Goal: Transaction & Acquisition: Purchase product/service

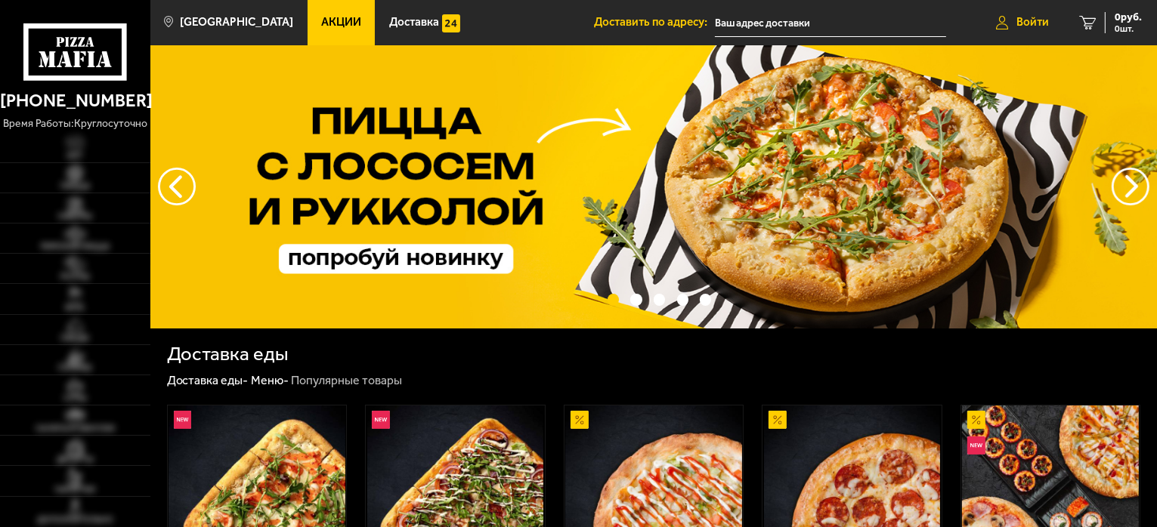
click at [1016, 22] on span "Войти" at bounding box center [1032, 22] width 32 height 11
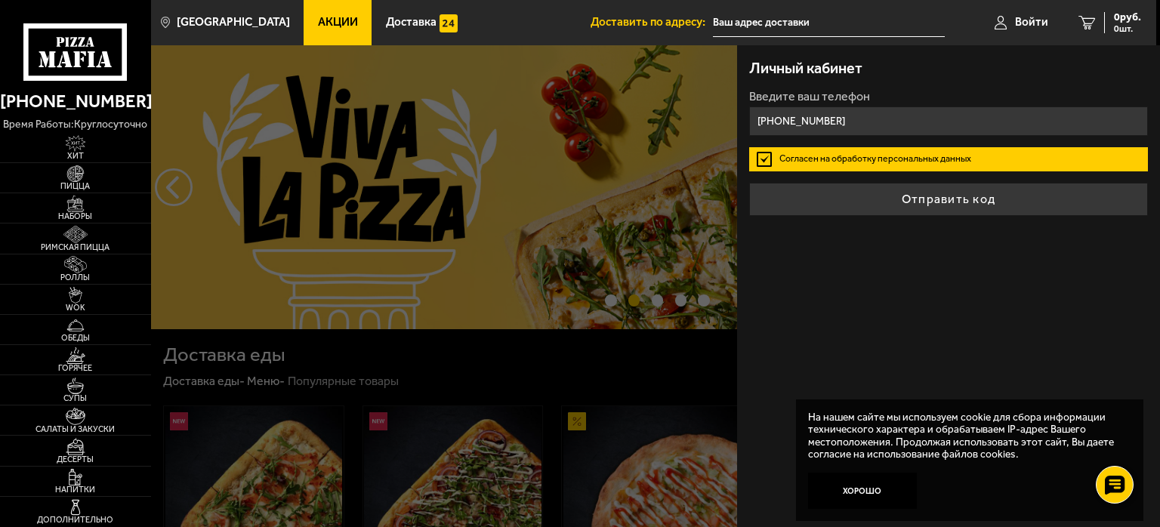
type input "+7 (921) 877-67-70"
click at [761, 160] on label "Согласен на обработку персональных данных" at bounding box center [948, 159] width 399 height 24
click at [0, 0] on input "Согласен на обработку персональных данных" at bounding box center [0, 0] width 0 height 0
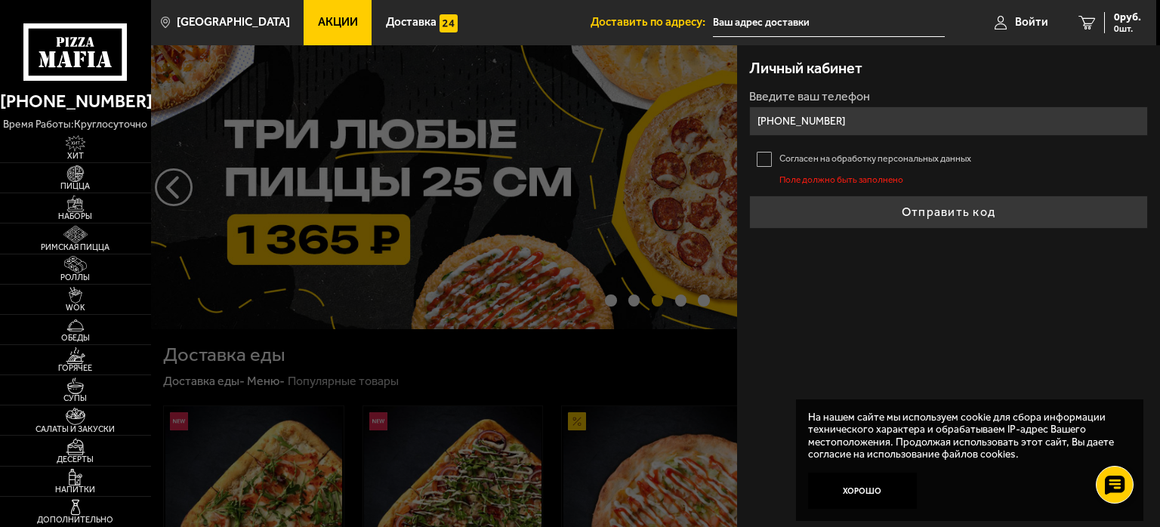
click at [758, 159] on label "Согласен на обработку персональных данных" at bounding box center [948, 159] width 399 height 24
click at [0, 0] on input "Согласен на обработку персональных данных" at bounding box center [0, 0] width 0 height 0
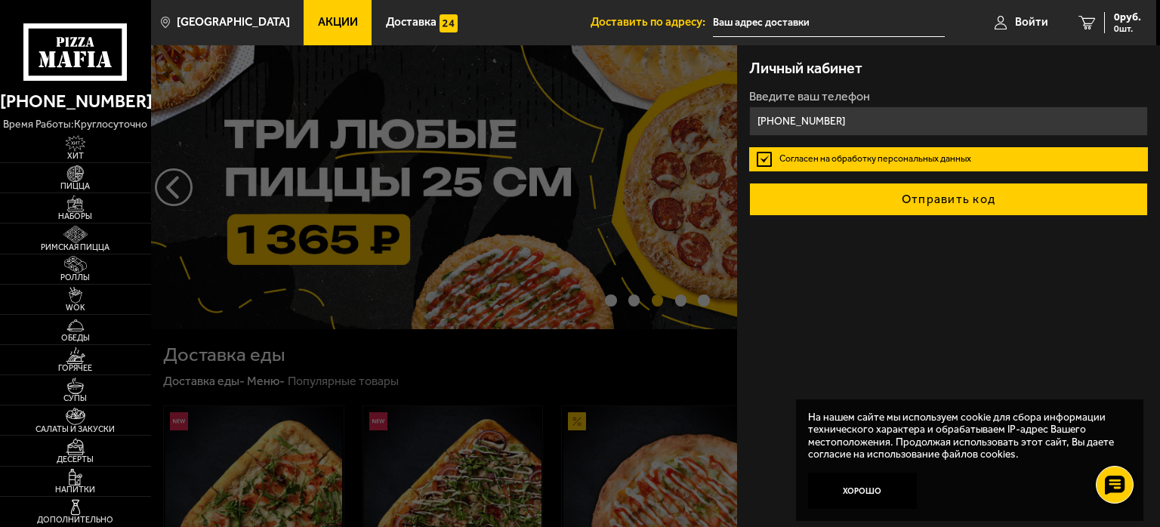
click at [854, 196] on button "Отправить код" at bounding box center [948, 199] width 399 height 33
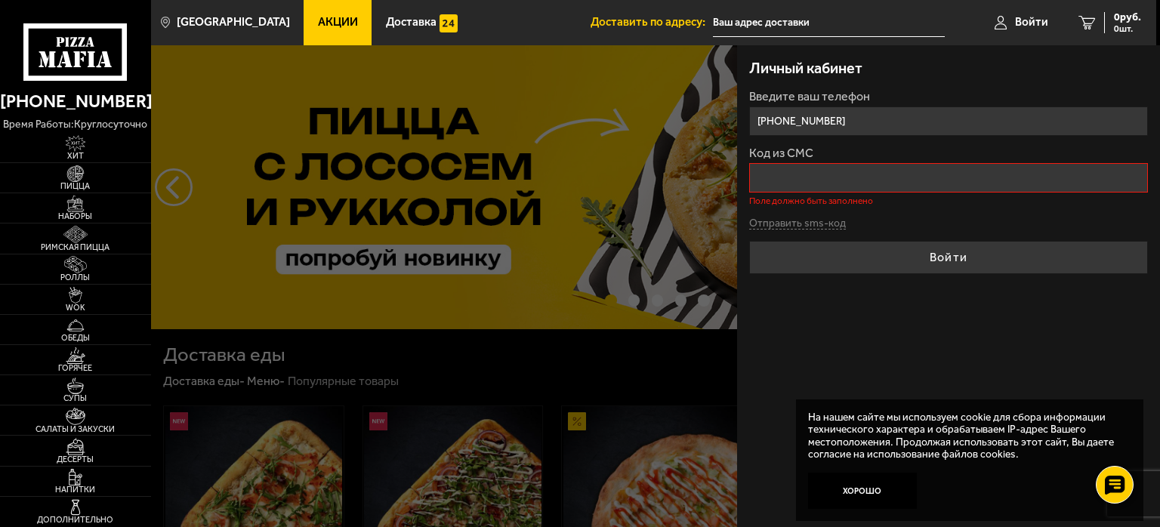
click at [820, 351] on div "Личный кабинет Введите ваш телефон +7 (921) 877-67-70 Код из СМС Поле должно бы…" at bounding box center [948, 286] width 423 height 482
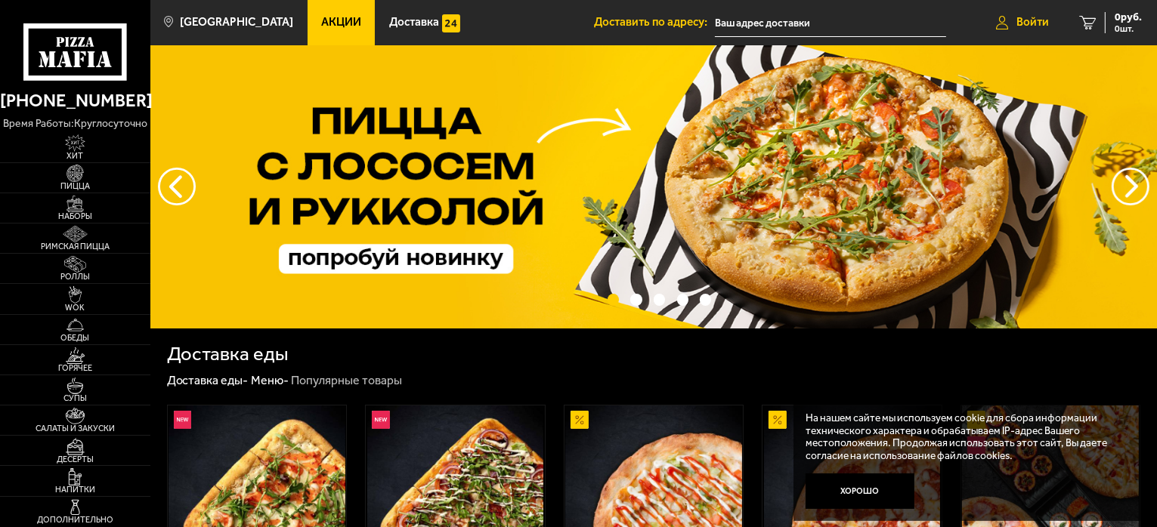
click at [1026, 19] on span "Войти" at bounding box center [1032, 22] width 32 height 11
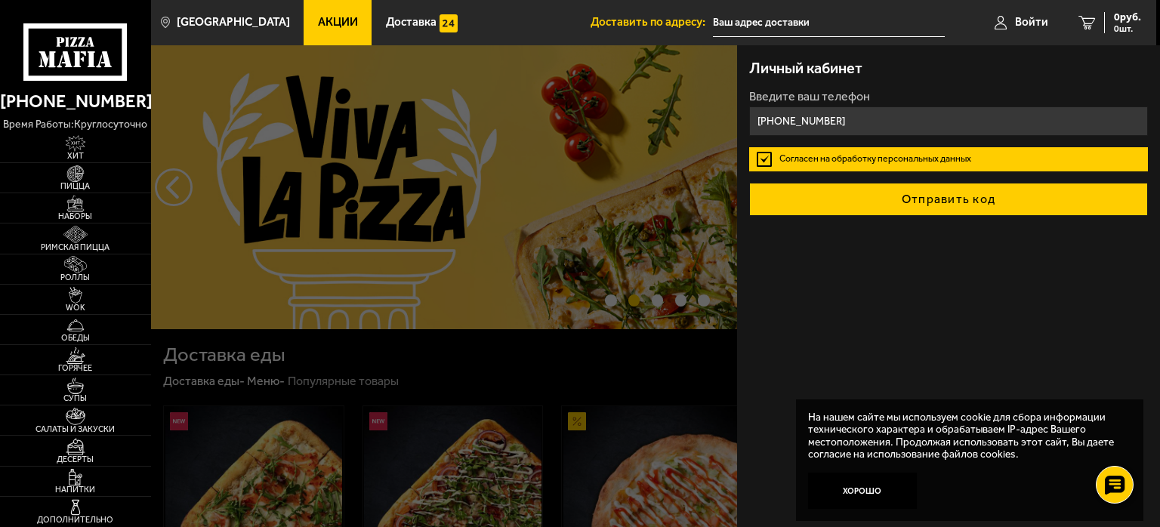
type input "+7 (921) 877-68-70"
click at [855, 193] on button "Отправить код" at bounding box center [948, 199] width 399 height 33
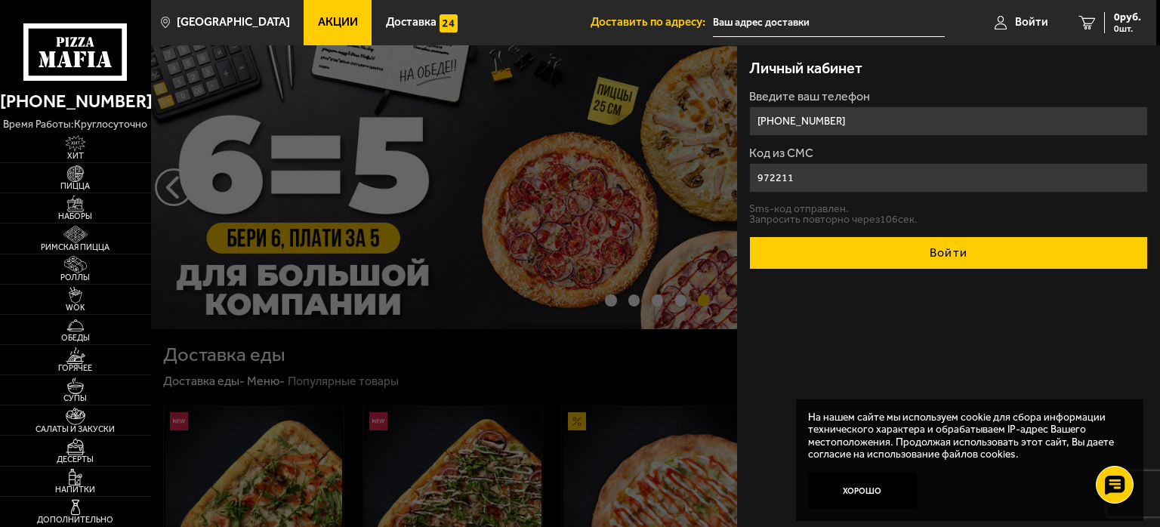
type input "972211"
click at [901, 264] on button "Войти" at bounding box center [948, 252] width 399 height 33
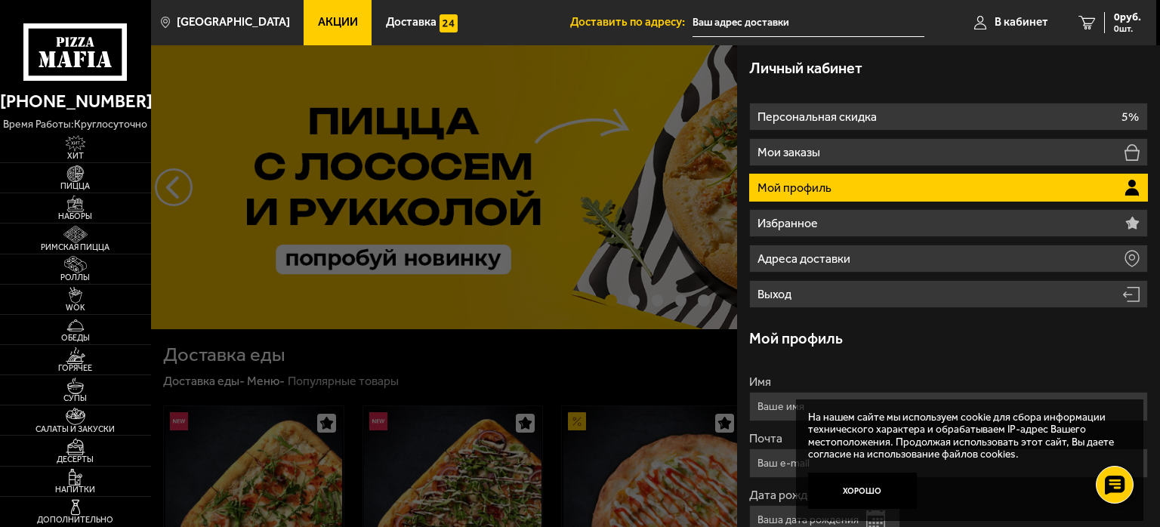
click at [1010, 347] on div "Мой профиль" at bounding box center [948, 338] width 399 height 45
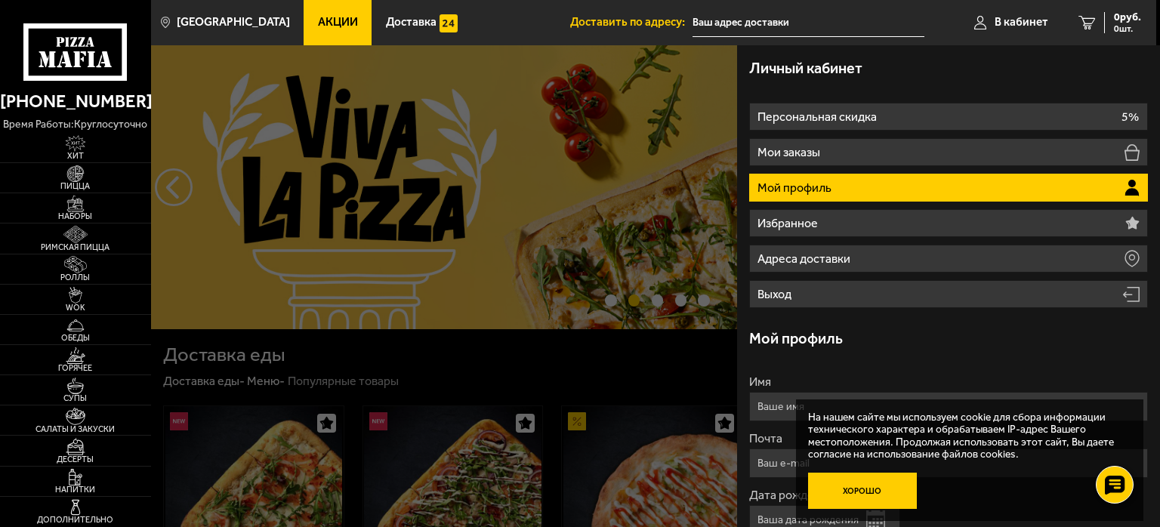
click at [848, 490] on button "Хорошо" at bounding box center [862, 491] width 109 height 36
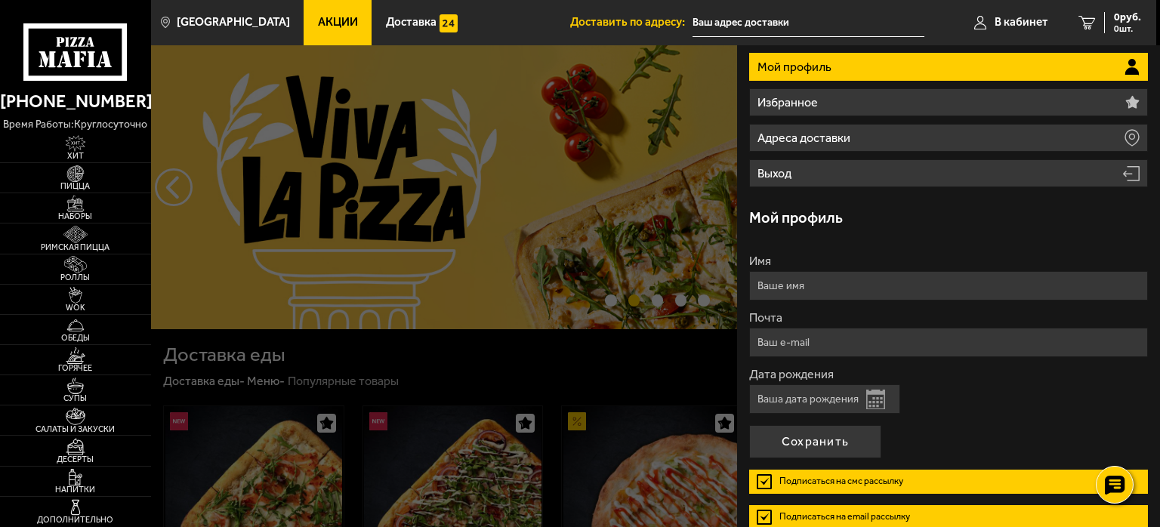
scroll to position [191, 0]
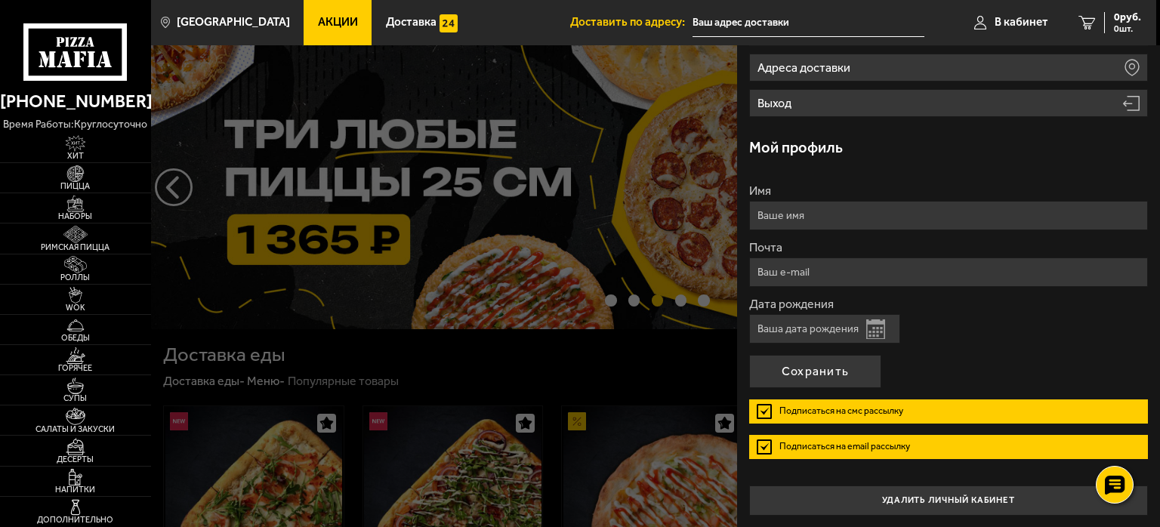
click at [766, 407] on label "Подписаться на смс рассылку" at bounding box center [948, 412] width 399 height 24
click at [0, 0] on input "Подписаться на смс рассылку" at bounding box center [0, 0] width 0 height 0
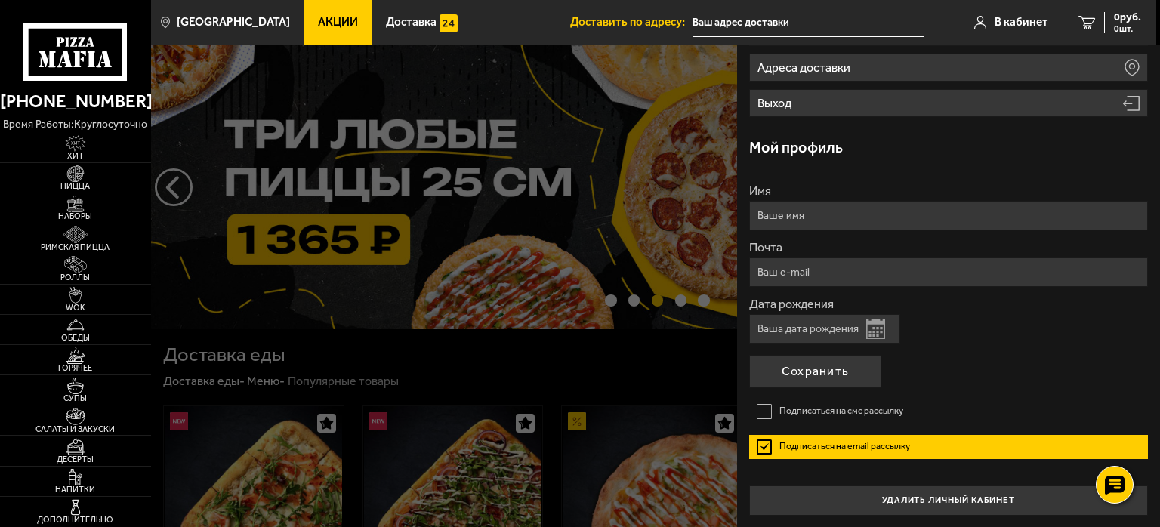
click at [758, 442] on label "Подписаться на email рассылку" at bounding box center [948, 447] width 399 height 24
click at [0, 0] on input "Подписаться на email рассылку" at bounding box center [0, 0] width 0 height 0
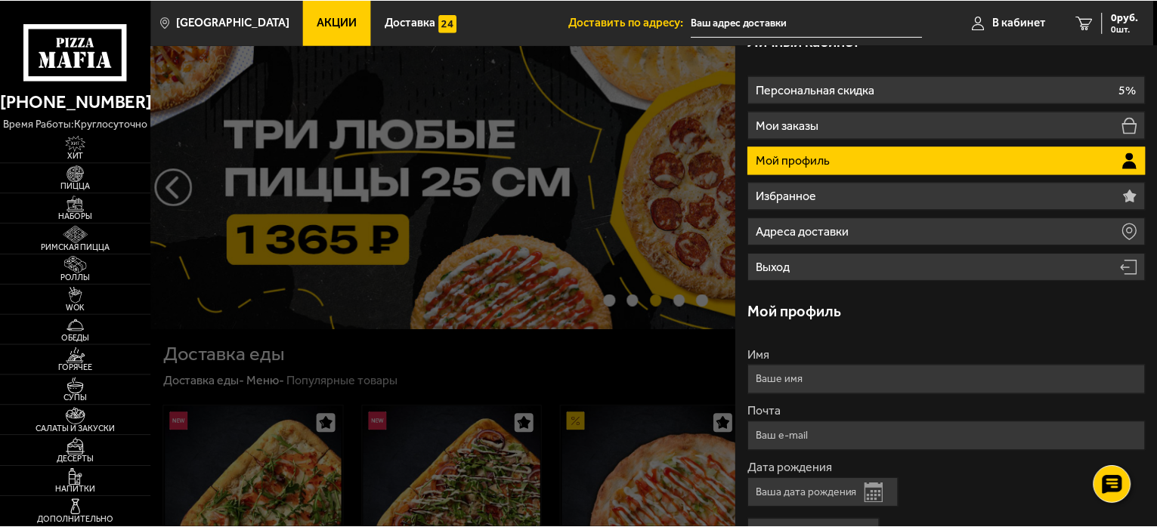
scroll to position [0, 0]
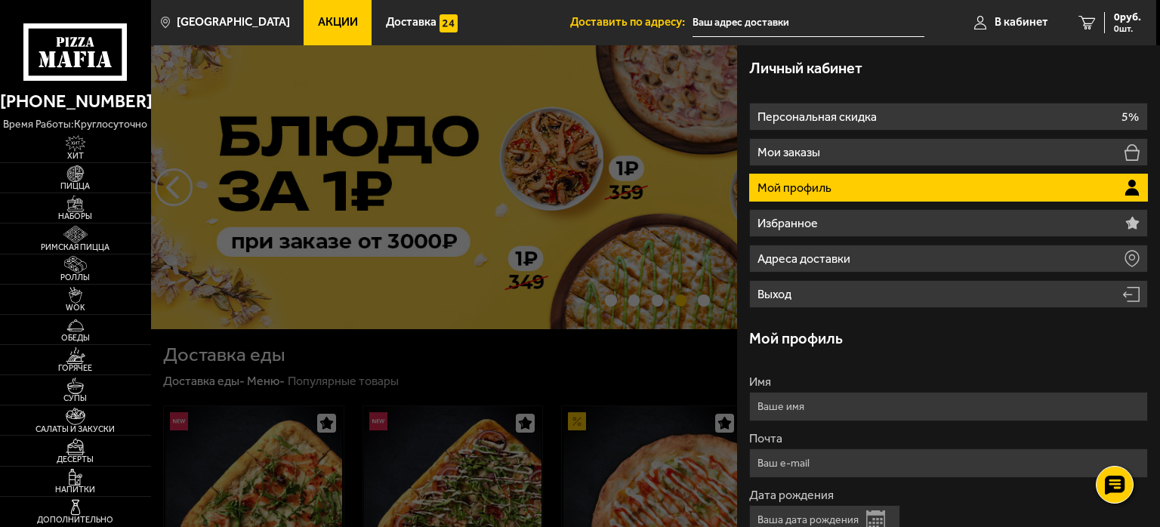
click at [666, 125] on div at bounding box center [731, 308] width 1160 height 527
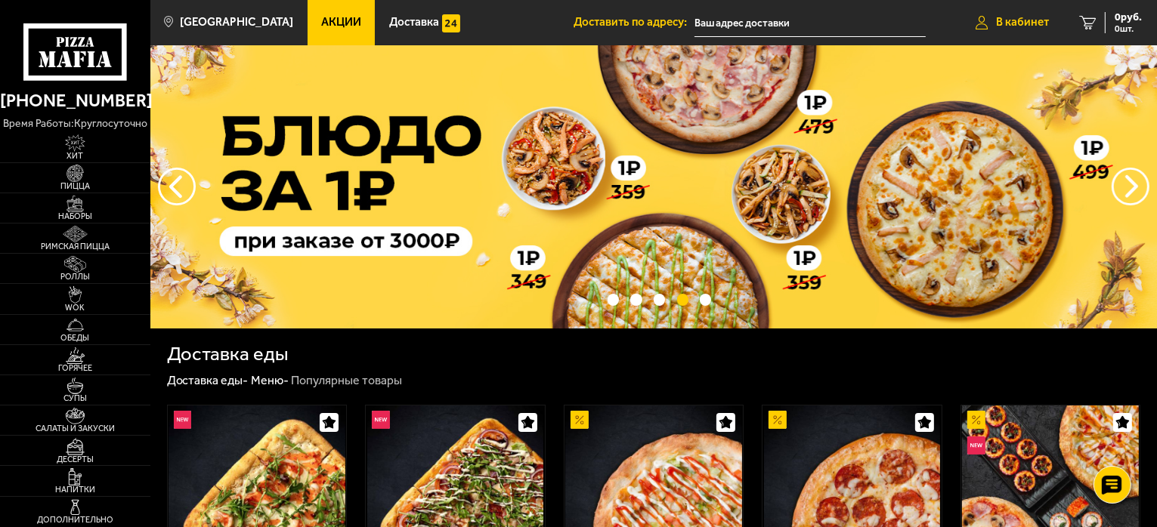
click at [976, 27] on icon at bounding box center [981, 23] width 13 height 14
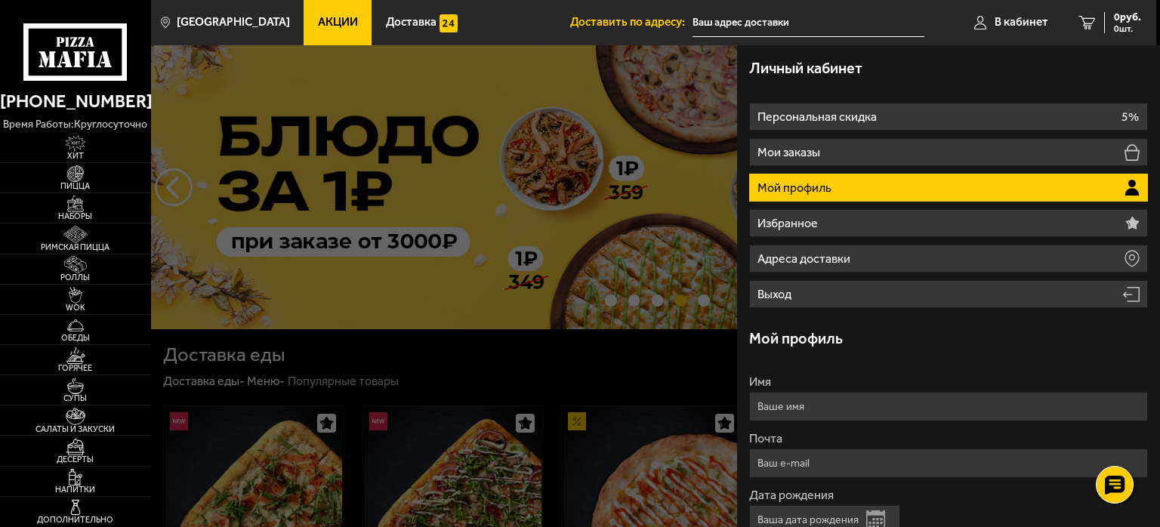
click at [652, 128] on div at bounding box center [731, 308] width 1160 height 527
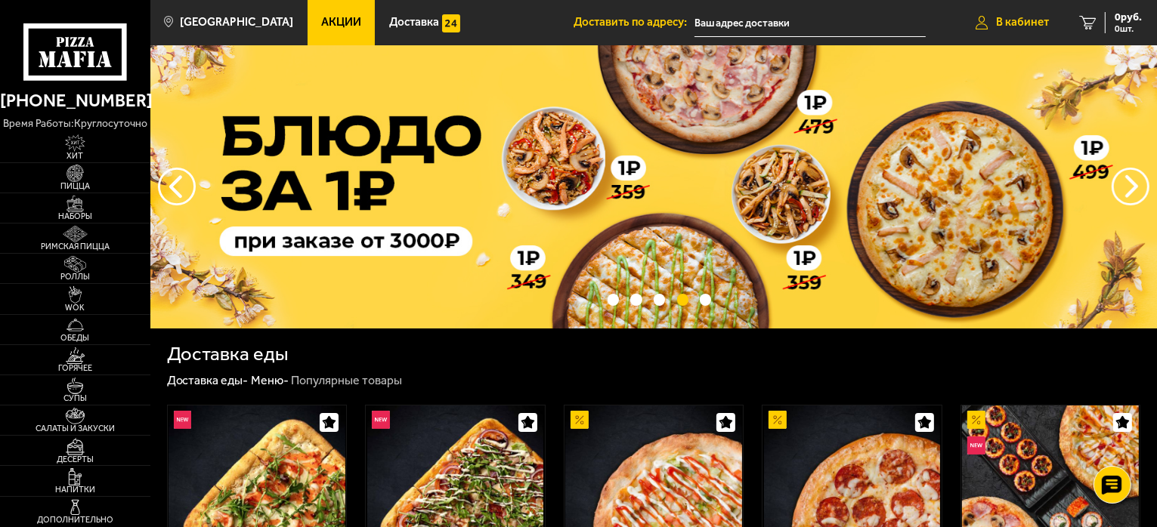
click at [1030, 18] on span "В кабинет" at bounding box center [1022, 22] width 53 height 11
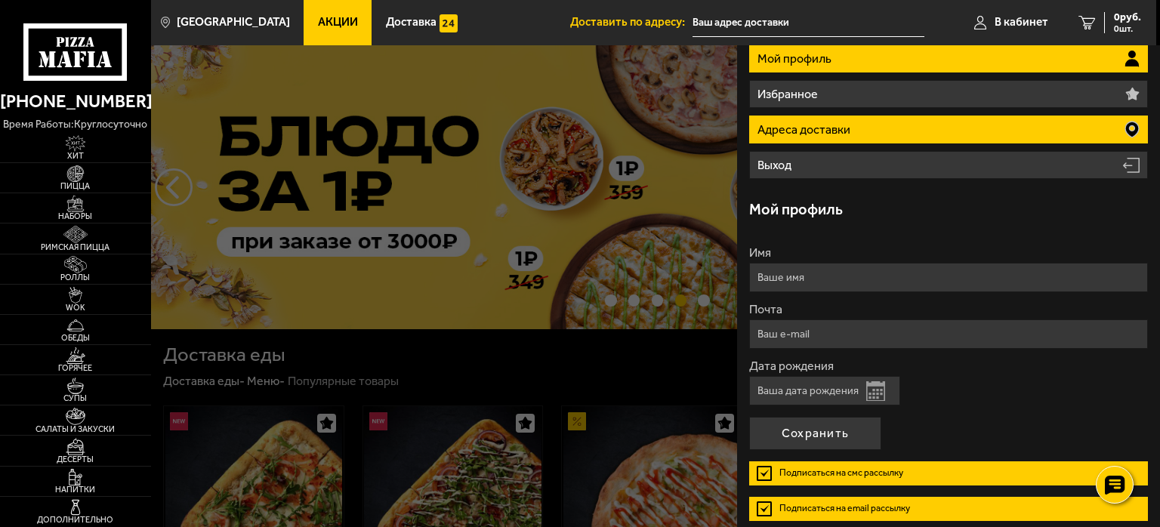
scroll to position [191, 0]
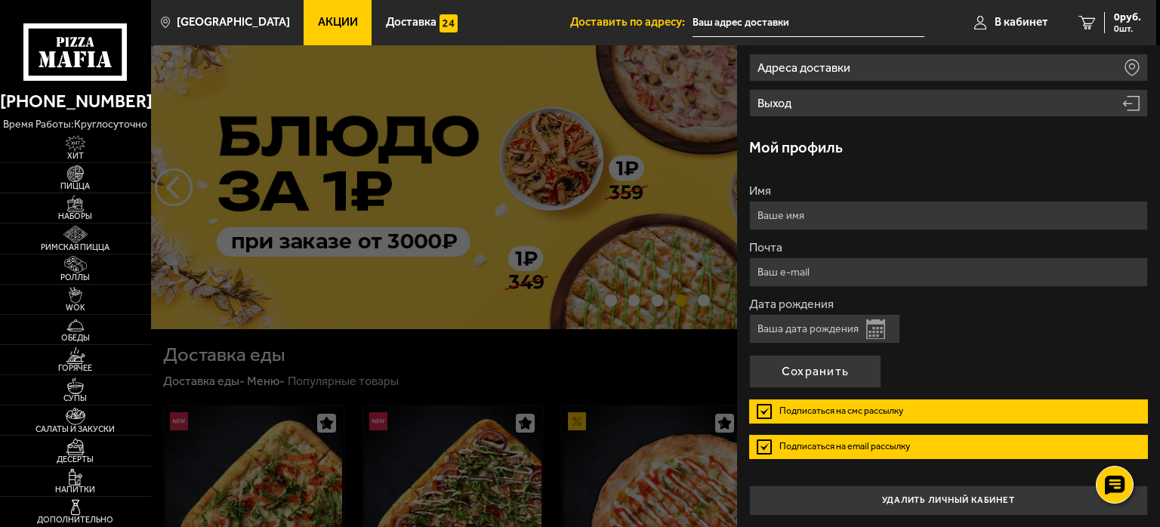
click at [758, 415] on label "Подписаться на смс рассылку" at bounding box center [948, 412] width 399 height 24
click at [0, 0] on input "Подписаться на смс рассылку" at bounding box center [0, 0] width 0 height 0
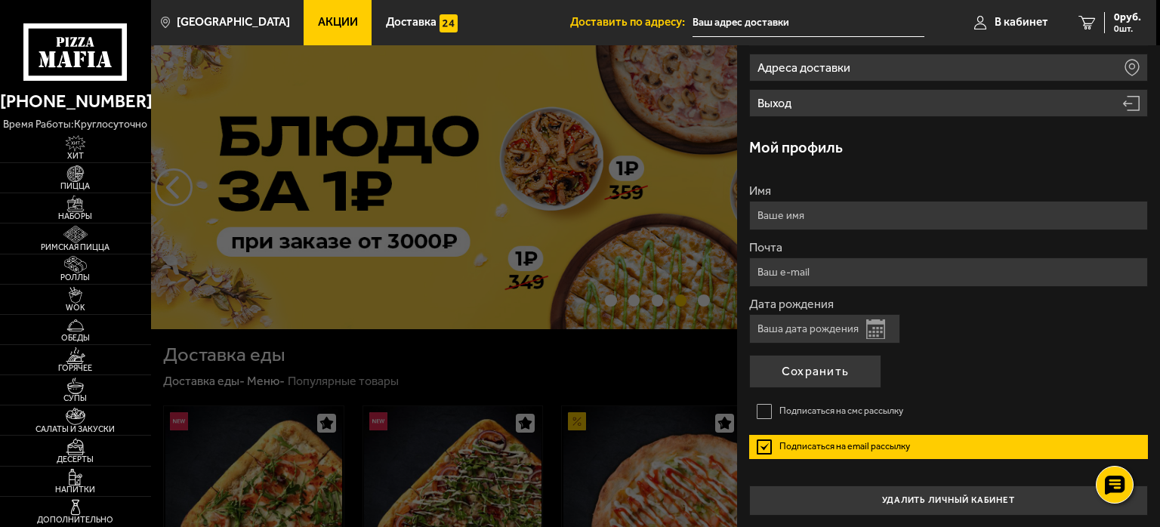
click at [758, 435] on label "Подписаться на email рассылку" at bounding box center [948, 447] width 399 height 24
click at [0, 0] on input "Подписаться на email рассылку" at bounding box center [0, 0] width 0 height 0
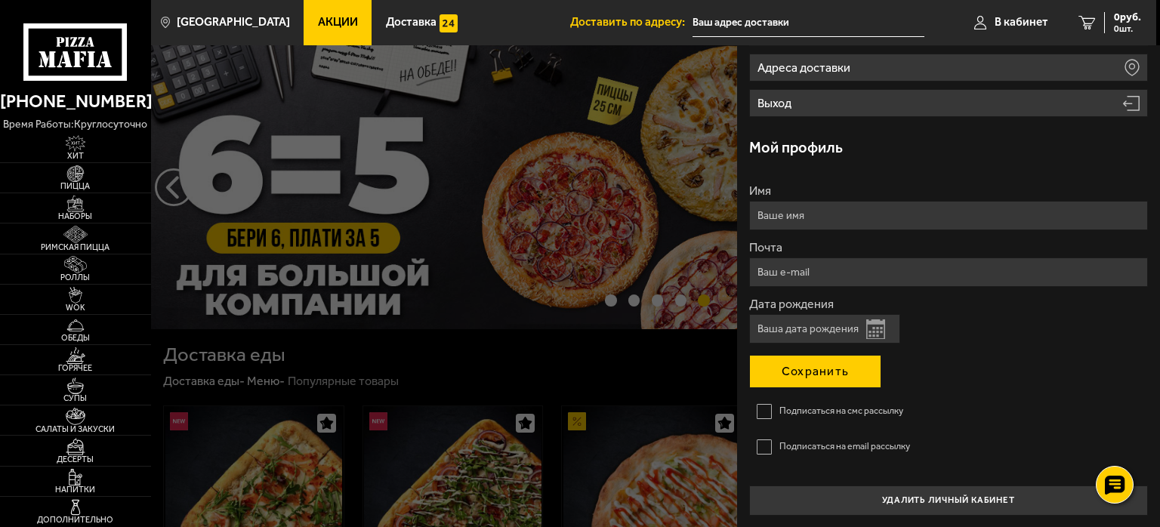
click at [792, 375] on button "Сохранить" at bounding box center [815, 371] width 132 height 33
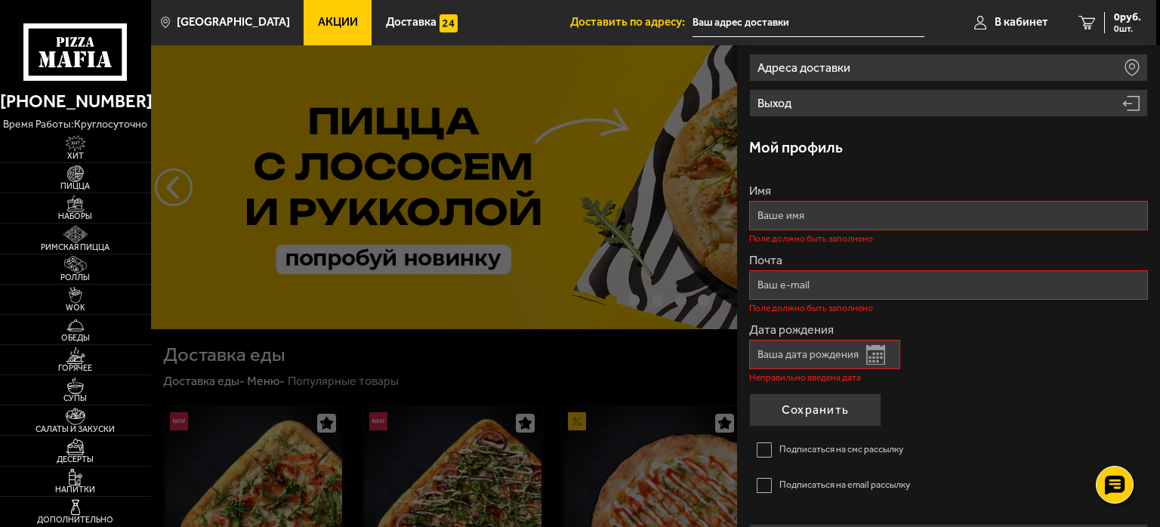
click at [685, 298] on div at bounding box center [731, 308] width 1160 height 527
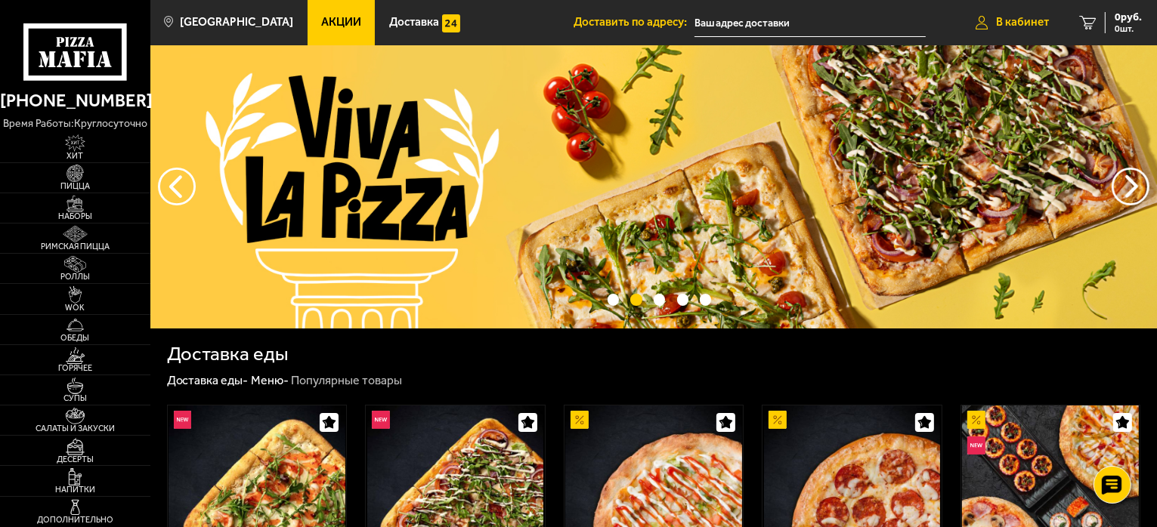
click at [1015, 19] on span "В кабинет" at bounding box center [1022, 22] width 53 height 11
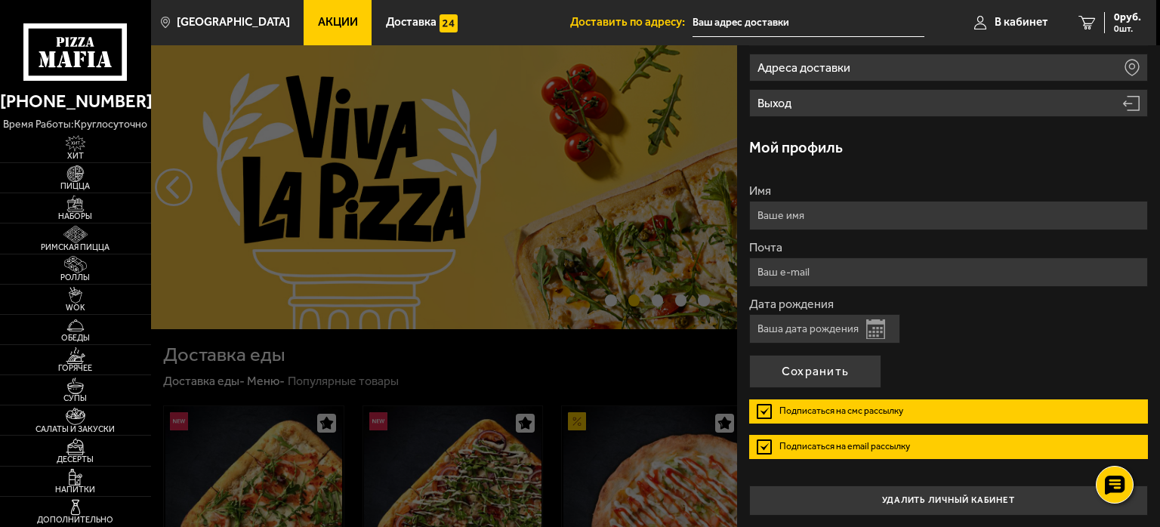
click at [826, 215] on input "Имя" at bounding box center [948, 215] width 399 height 29
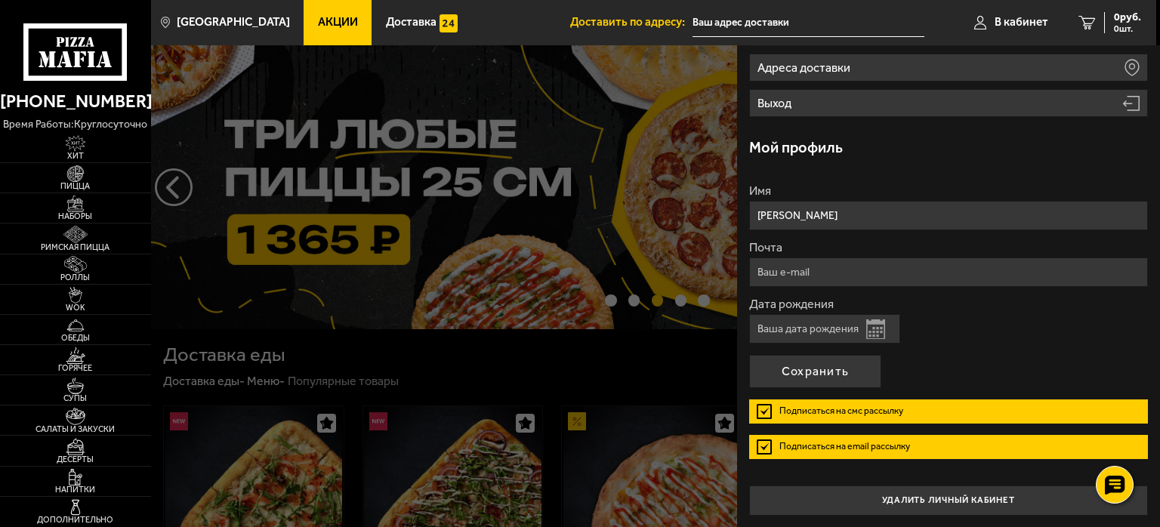
type input "Герман"
click at [765, 274] on input "Почта" at bounding box center [948, 272] width 399 height 29
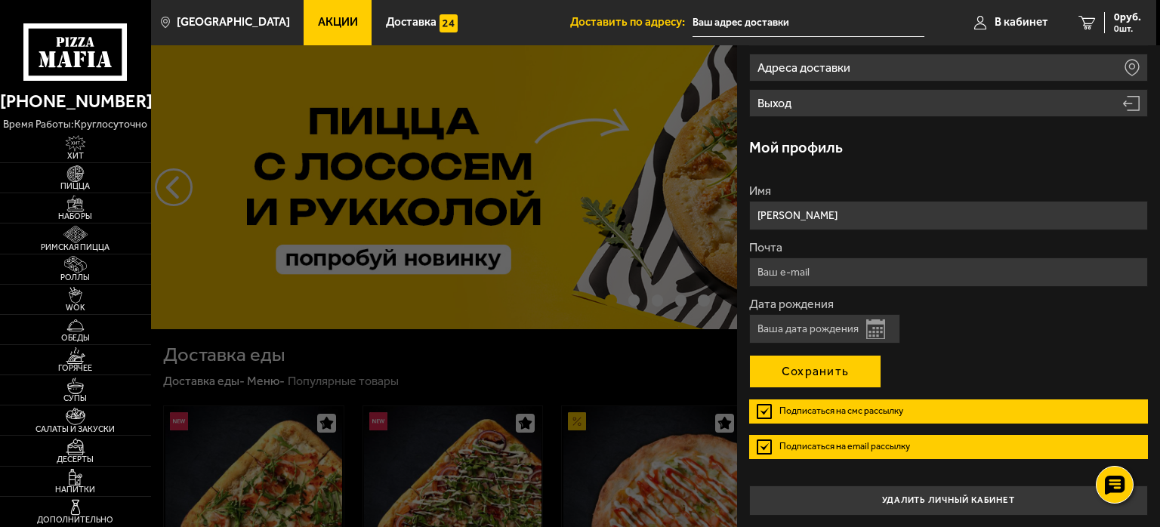
type input "germanzasypkin@yandex.ru"
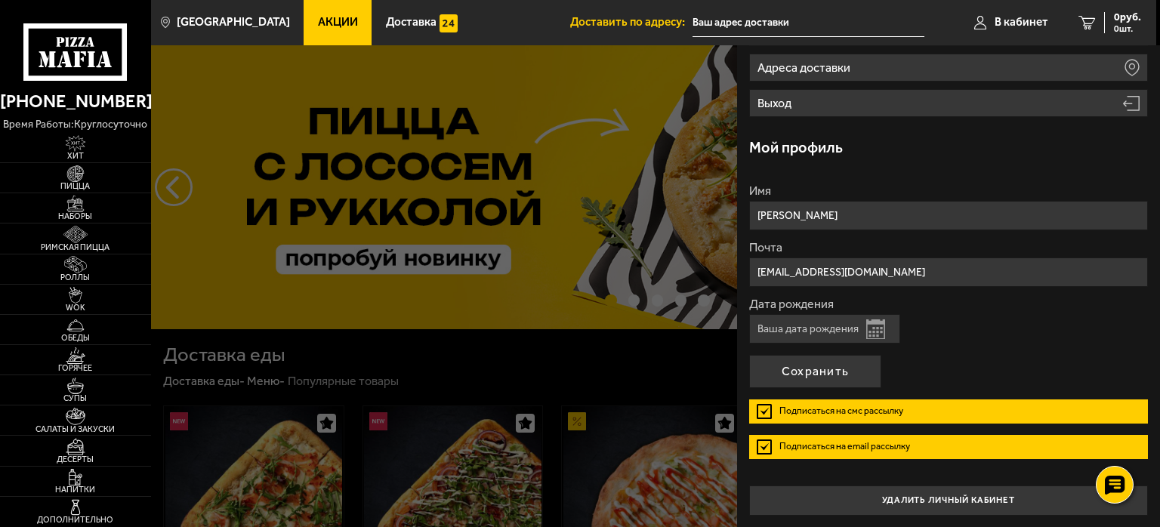
click at [761, 406] on label "Подписаться на смс рассылку" at bounding box center [948, 412] width 399 height 24
click at [0, 0] on input "Подписаться на смс рассылку" at bounding box center [0, 0] width 0 height 0
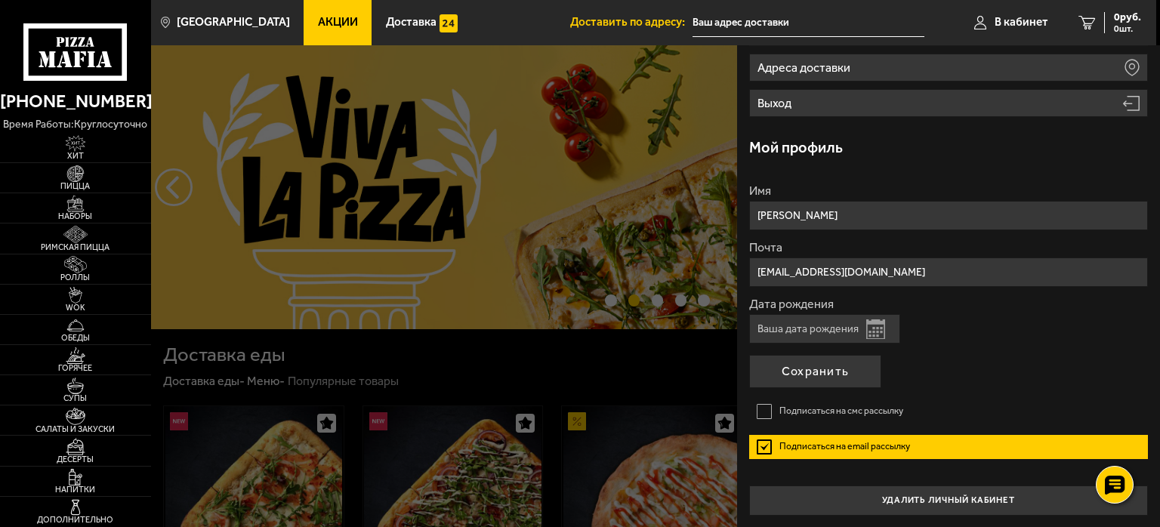
click at [761, 436] on label "Подписаться на email рассылку" at bounding box center [948, 447] width 399 height 24
click at [0, 0] on input "Подписаться на email рассылку" at bounding box center [0, 0] width 0 height 0
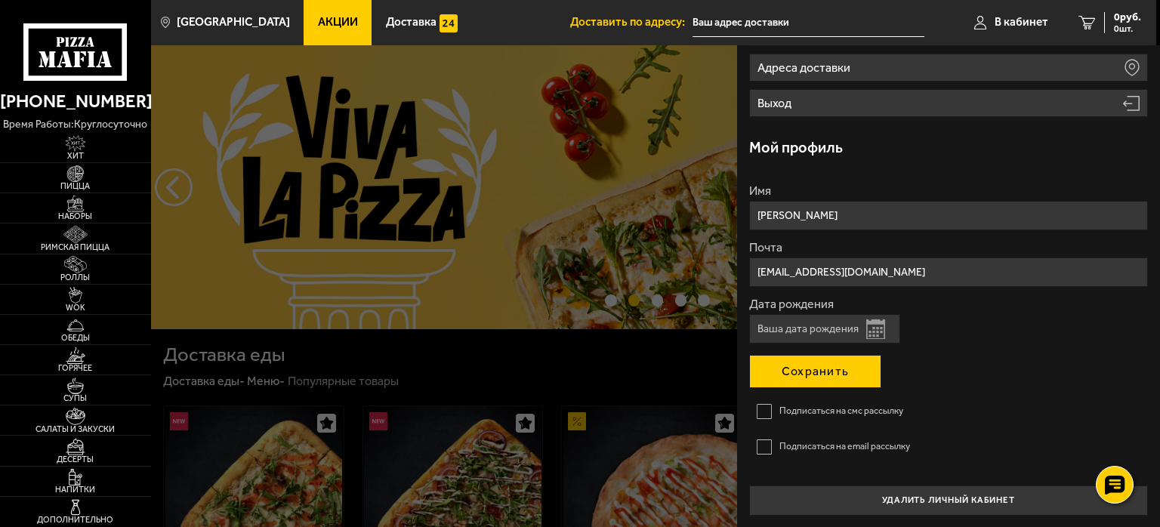
click at [780, 366] on button "Сохранить" at bounding box center [815, 371] width 132 height 33
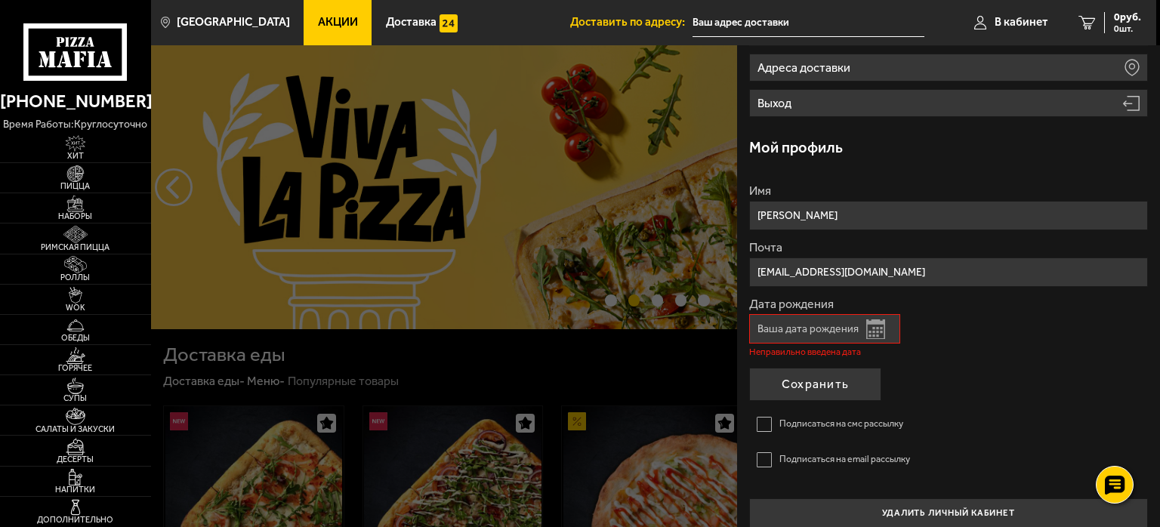
click at [879, 337] on input "Дата рождения" at bounding box center [824, 328] width 151 height 29
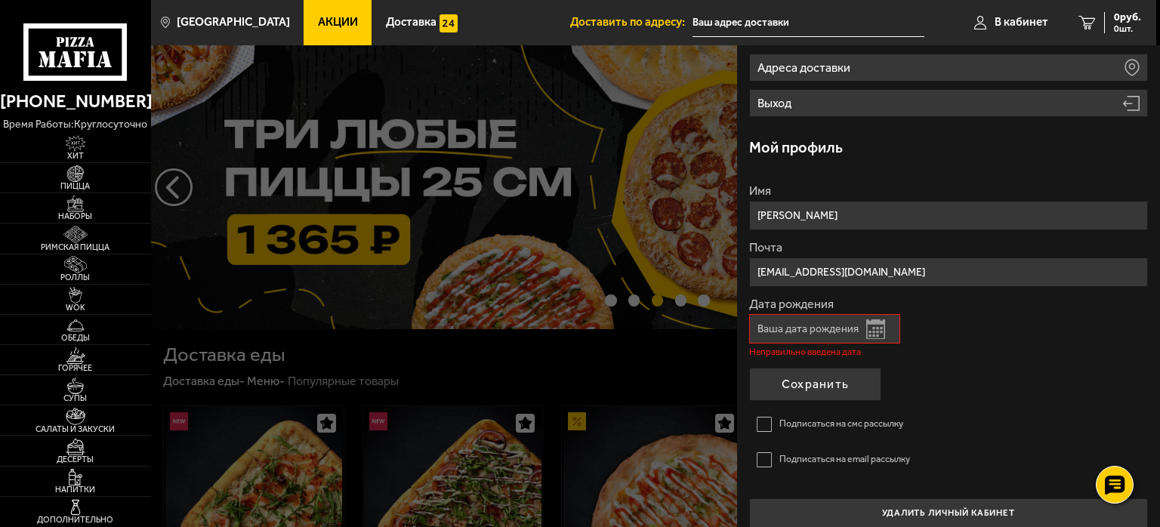
click at [879, 326] on button "Открыть календарь" at bounding box center [875, 330] width 19 height 20
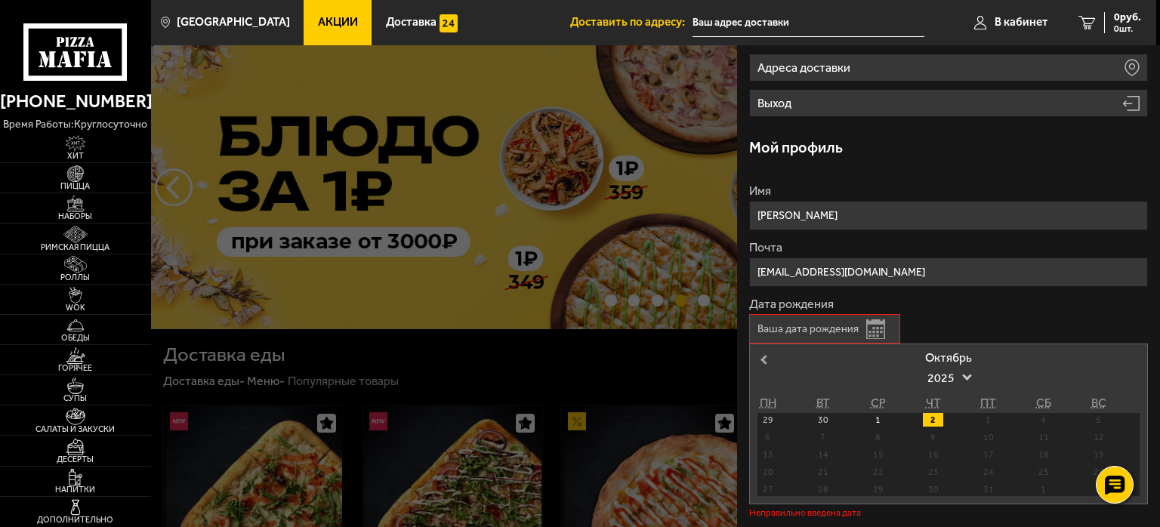
click at [765, 348] on button "Previous Month" at bounding box center [762, 360] width 24 height 24
click at [960, 365] on span "2025" at bounding box center [949, 378] width 42 height 27
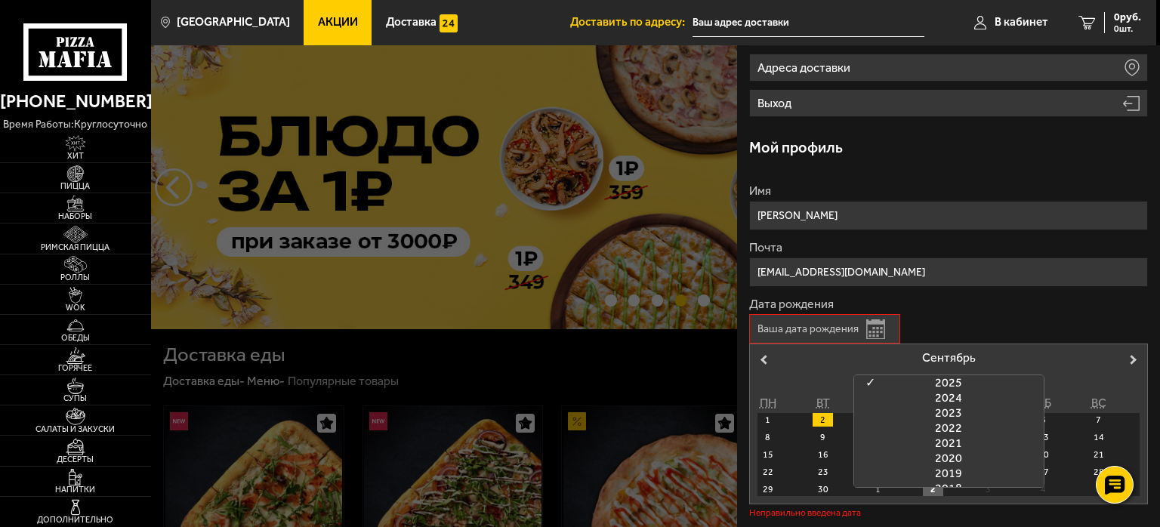
scroll to position [338, 0]
click at [819, 322] on input "Дата рождения" at bounding box center [824, 328] width 151 height 29
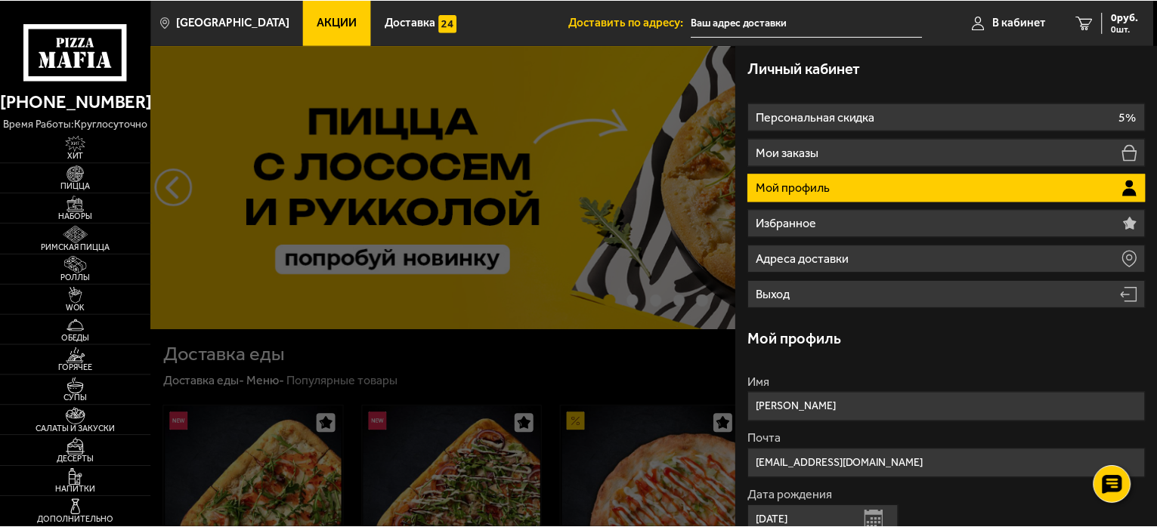
scroll to position [191, 0]
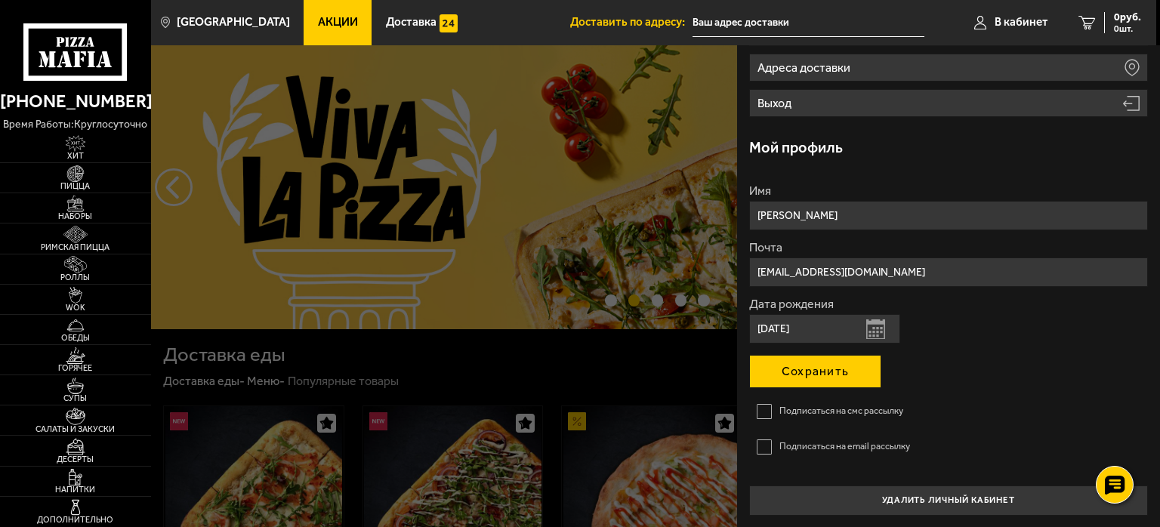
type input "31.05.1994"
click at [834, 365] on button "Сохранить" at bounding box center [815, 371] width 132 height 33
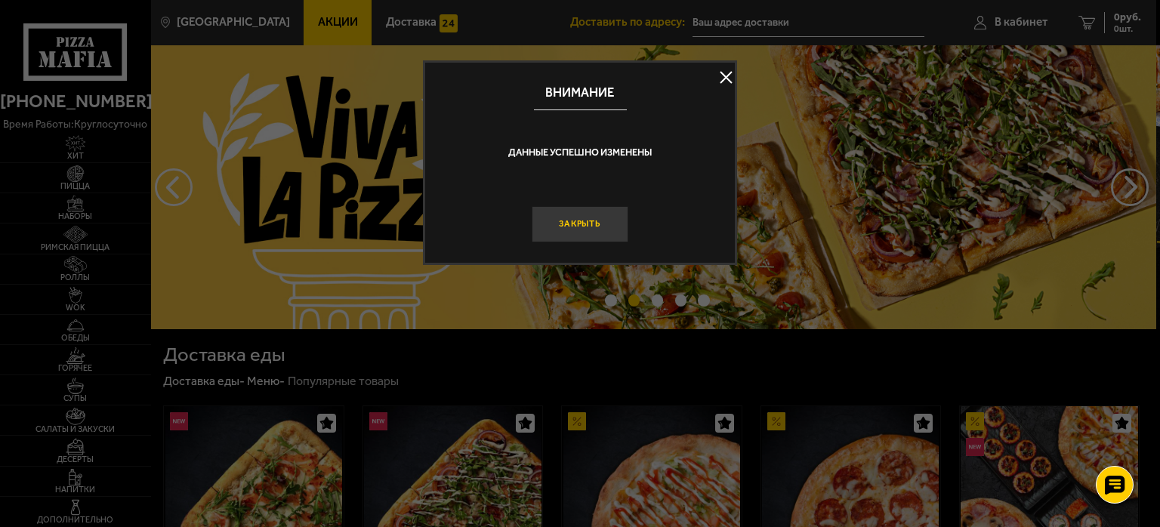
click at [598, 215] on button "Закрыть" at bounding box center [580, 224] width 97 height 36
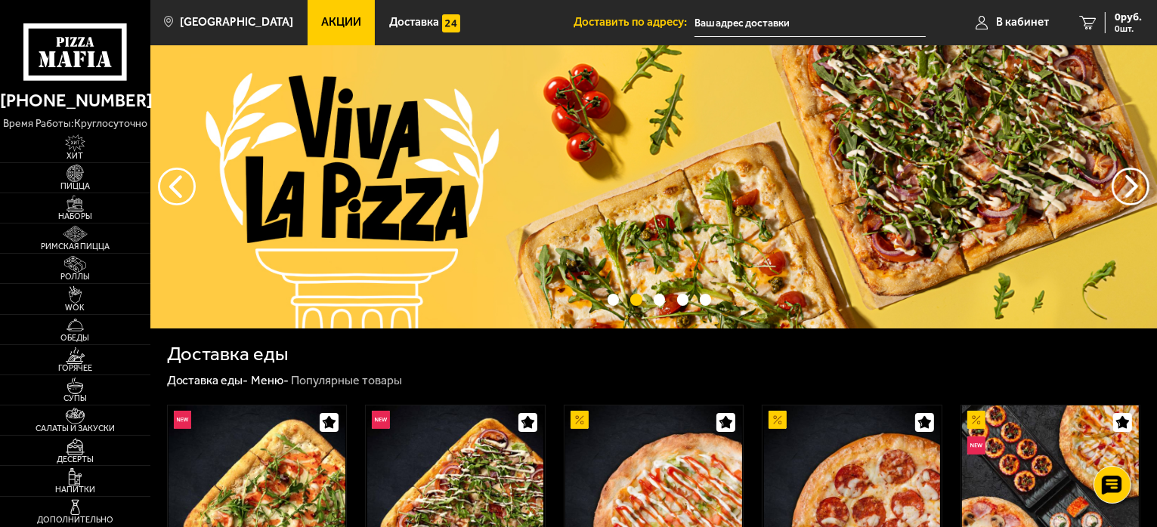
click at [741, 23] on input "text" at bounding box center [809, 23] width 231 height 28
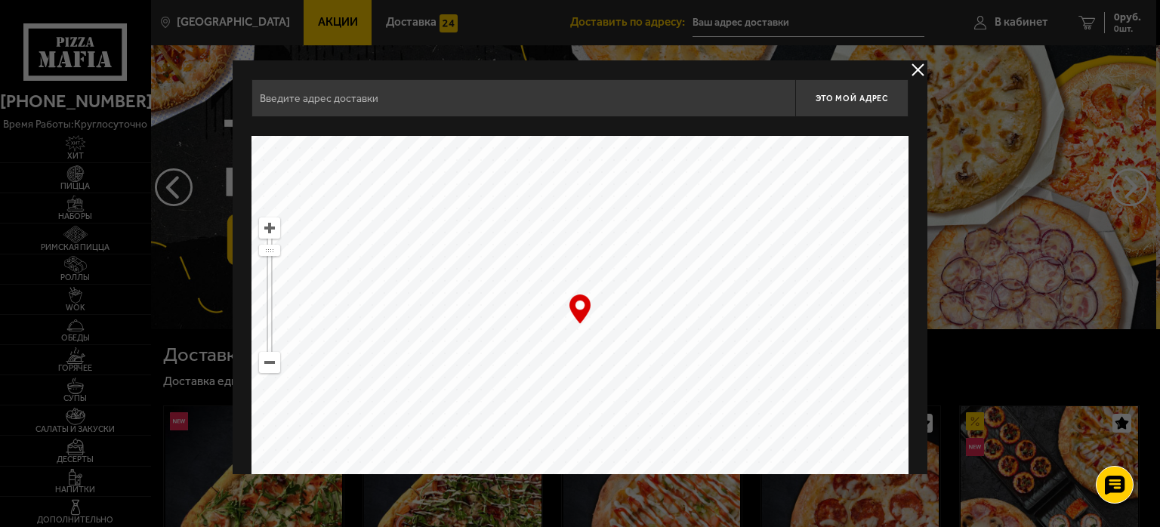
click at [922, 75] on button "delivery type" at bounding box center [918, 69] width 19 height 19
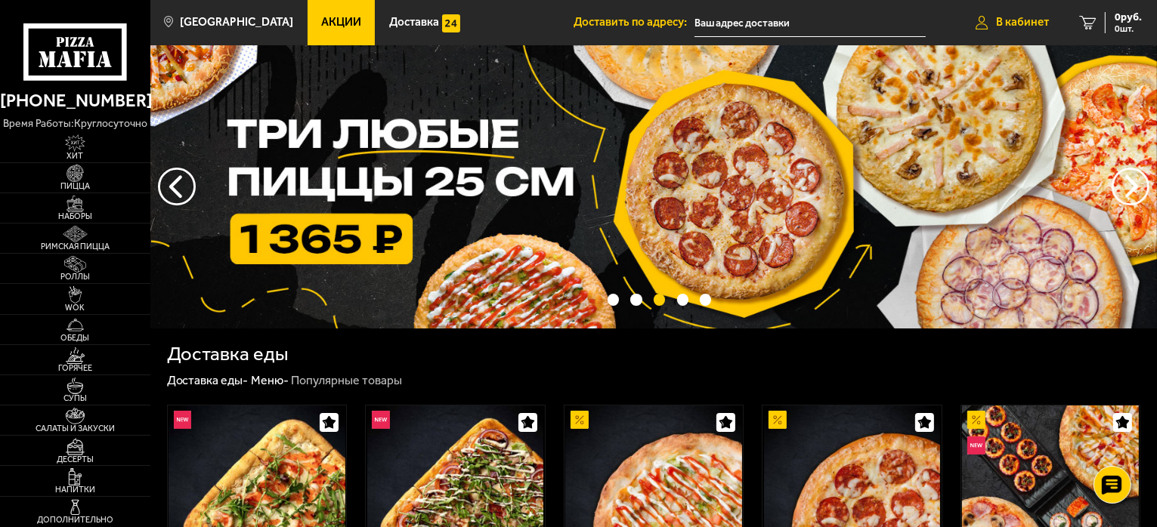
click at [999, 14] on link "В кабинет" at bounding box center [1011, 22] width 103 height 45
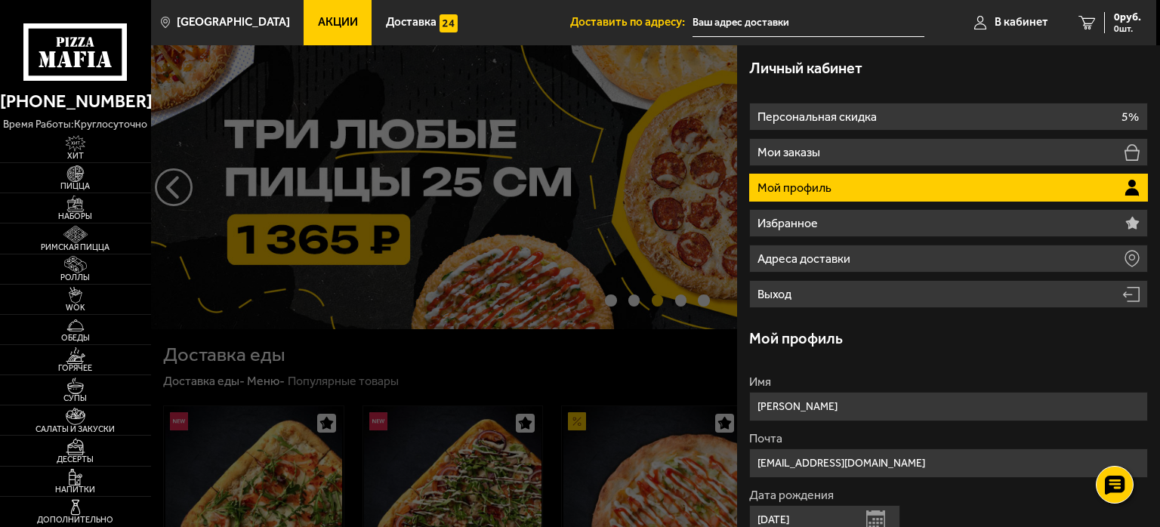
click at [783, 13] on input "text" at bounding box center [809, 23] width 232 height 28
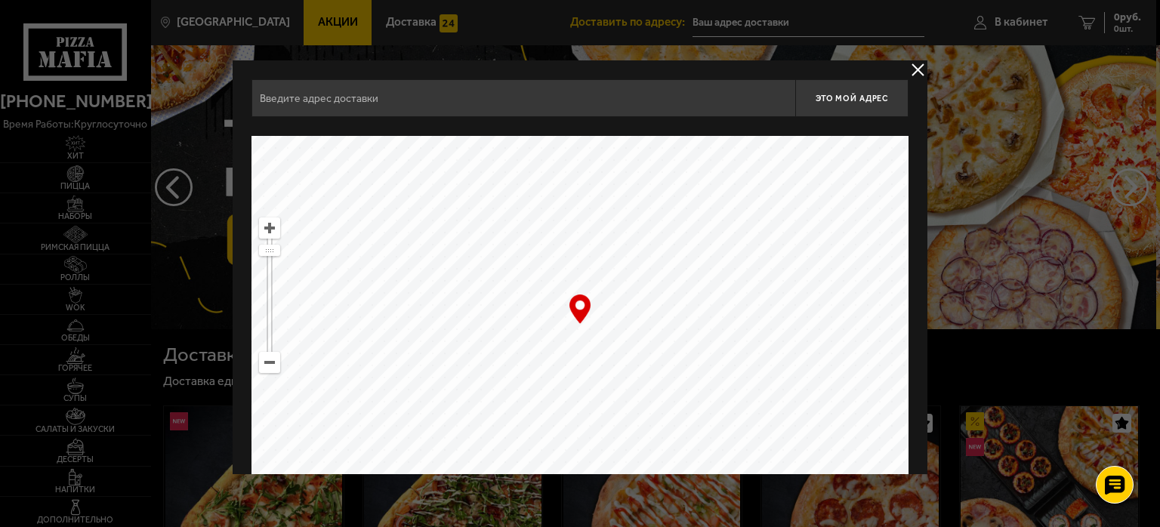
click at [369, 107] on input "text" at bounding box center [524, 98] width 544 height 38
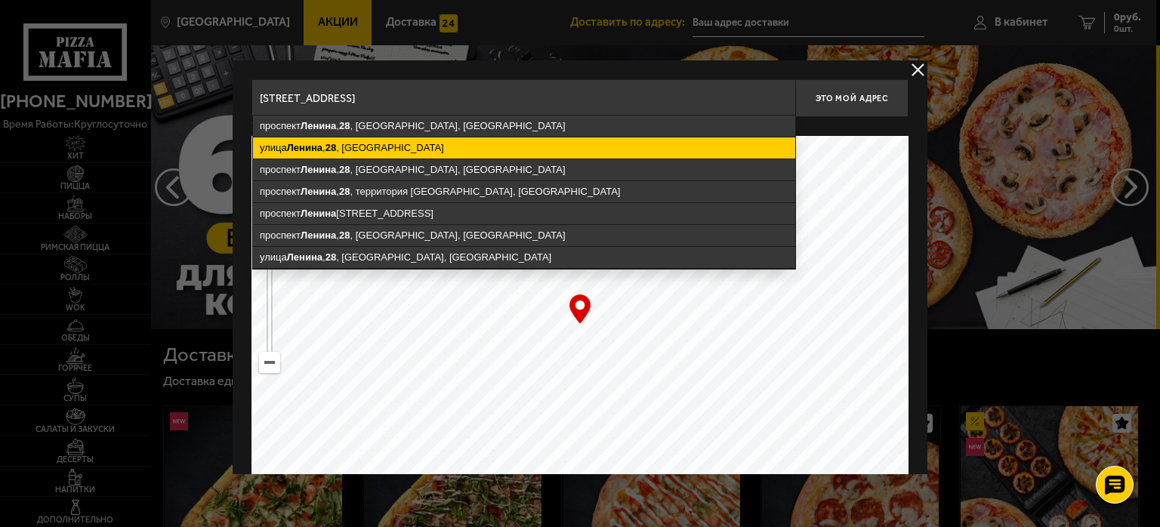
click at [378, 152] on ymaps "улица Ленина , 28 , Санкт-Петербург" at bounding box center [524, 147] width 542 height 21
type input "Санкт-Петербург, улица Ленина, 28"
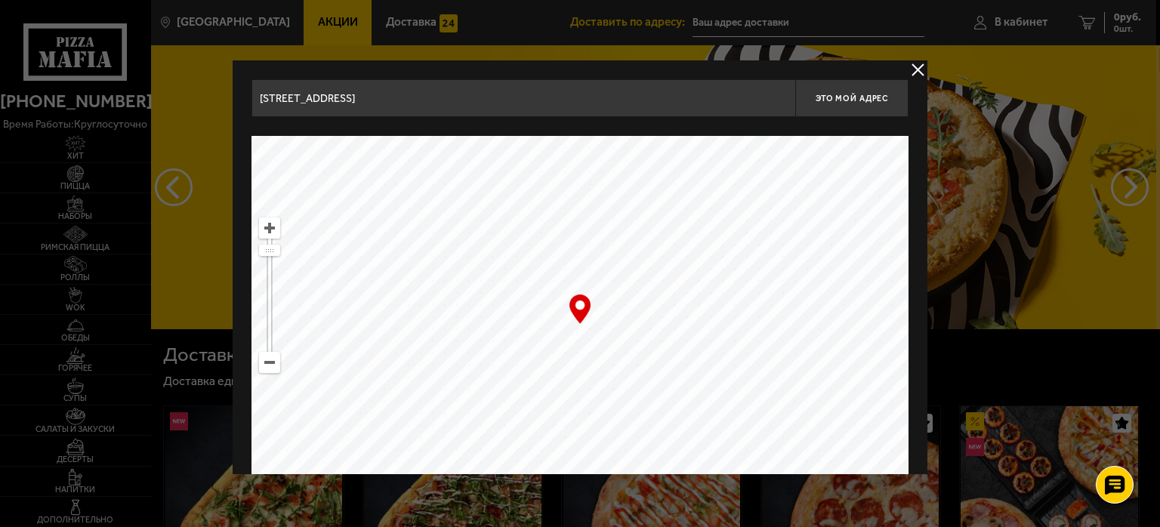
click at [692, 93] on input "Санкт-Петербург, улица Ленина, 28" at bounding box center [524, 98] width 544 height 38
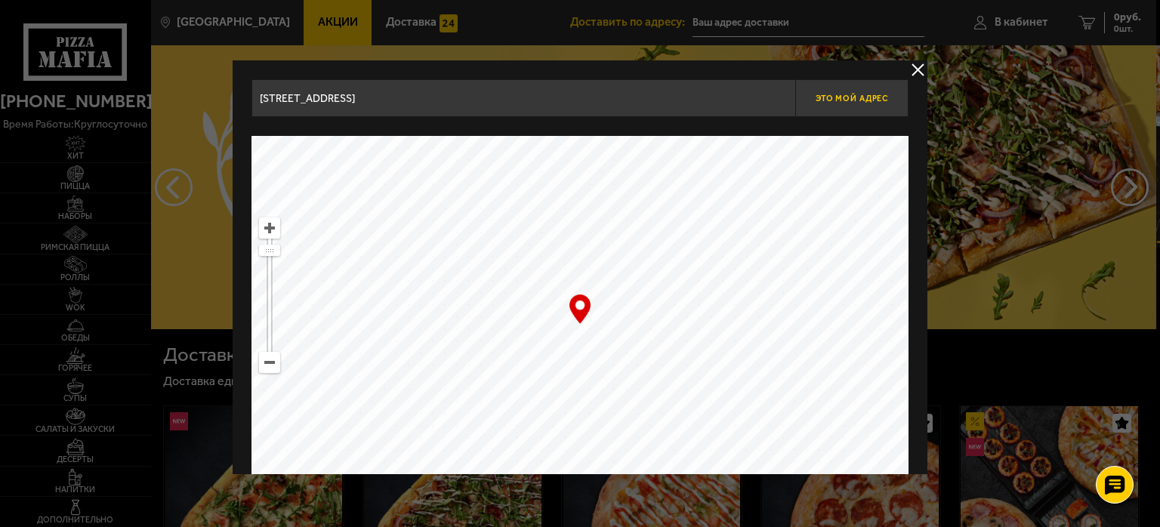
click at [837, 99] on span "Это мой адрес" at bounding box center [852, 99] width 73 height 10
type input "улица Ленина, 28"
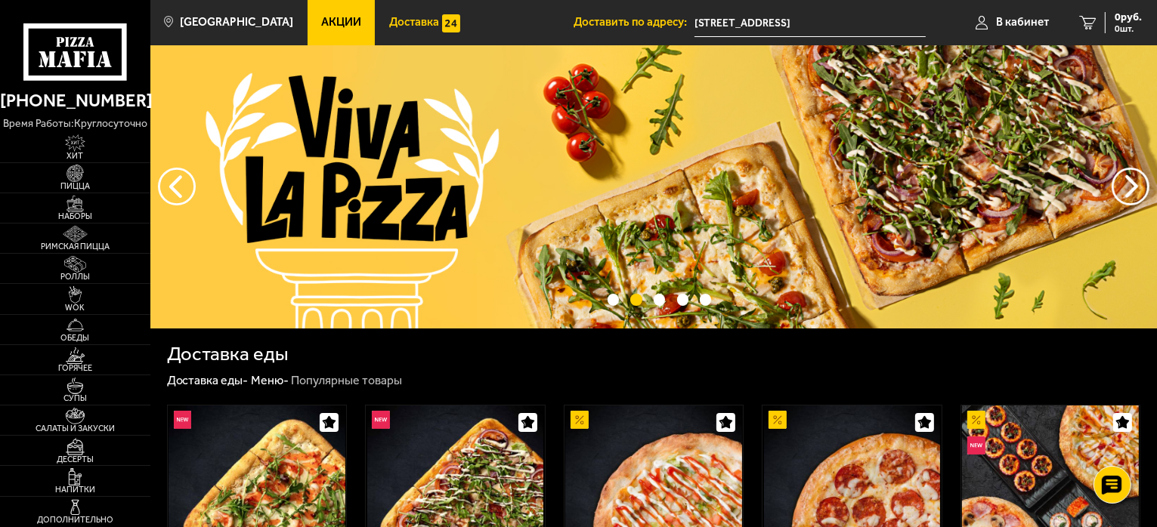
click at [442, 29] on img at bounding box center [451, 23] width 18 height 18
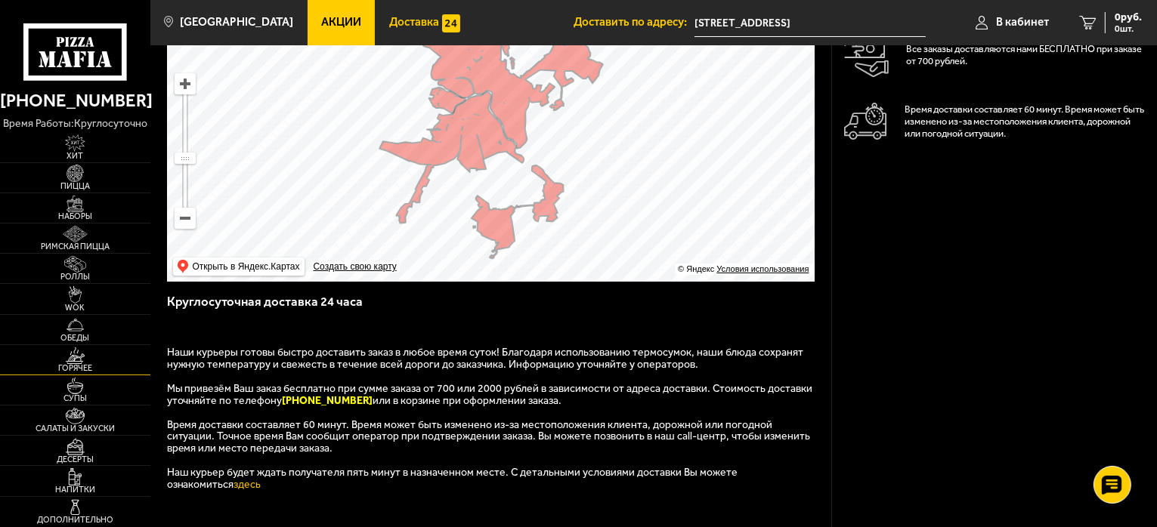
scroll to position [68, 0]
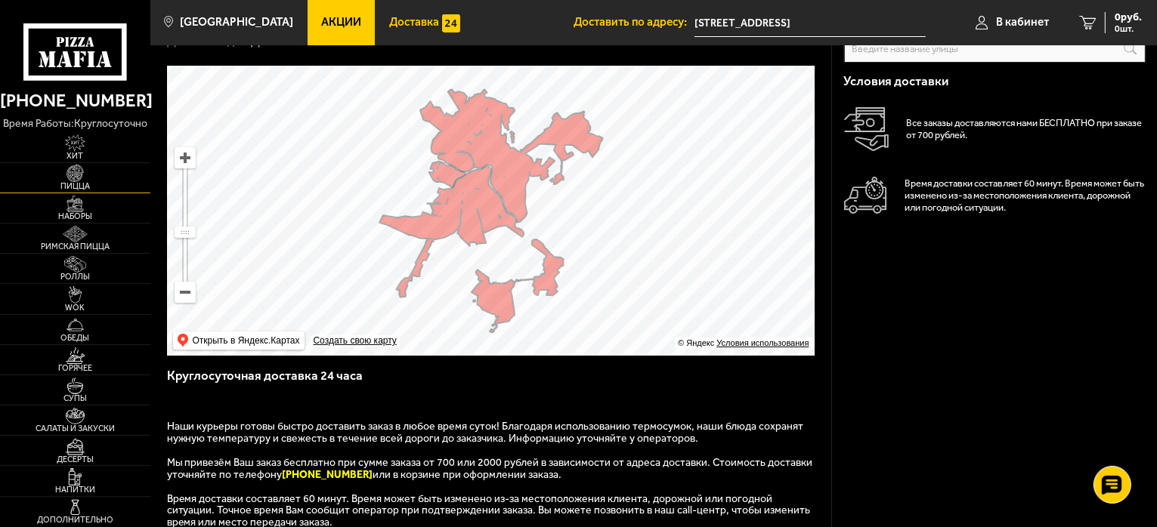
click at [93, 176] on img at bounding box center [75, 173] width 46 height 17
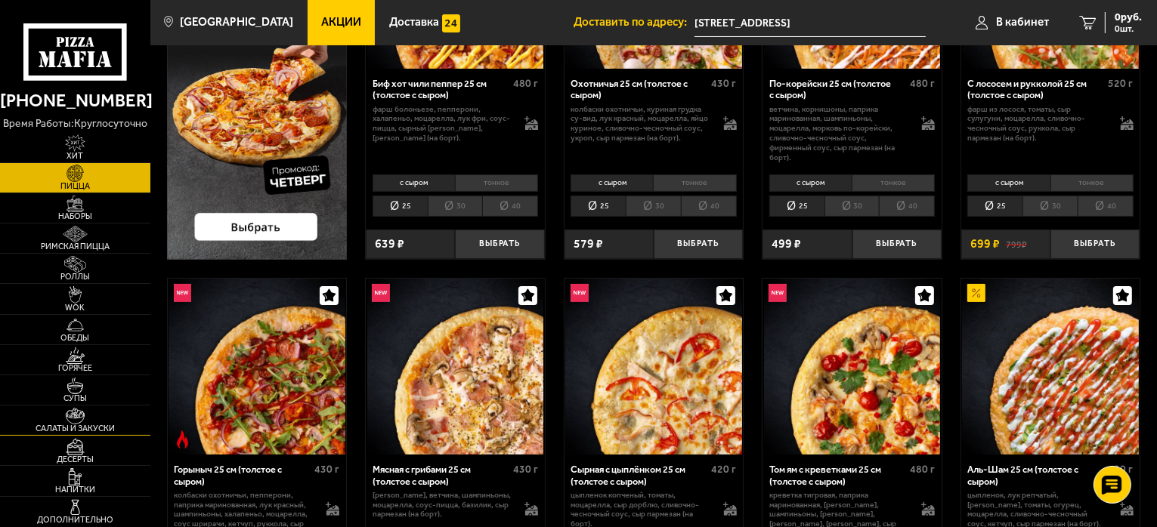
scroll to position [150, 0]
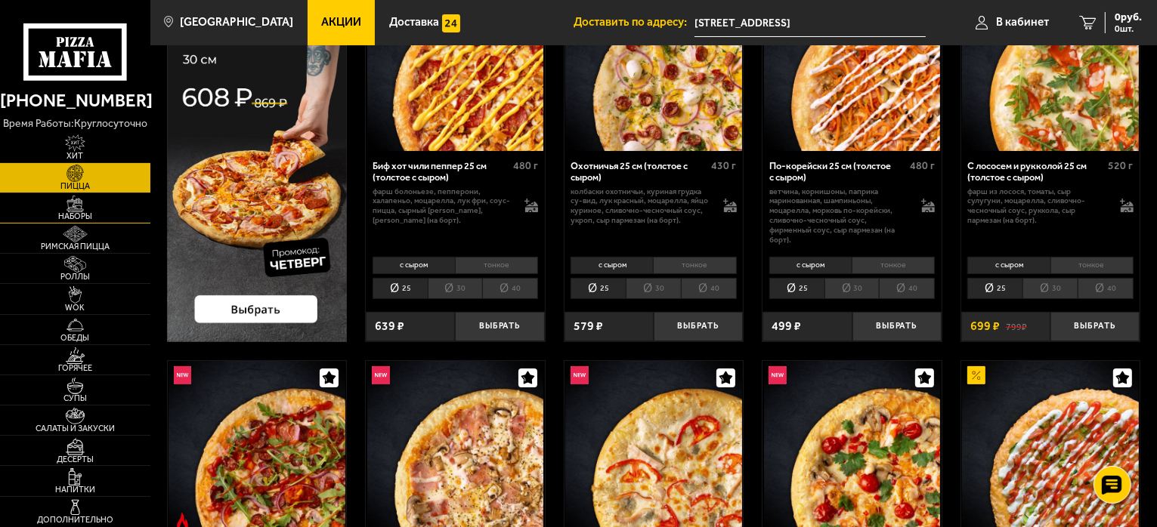
click at [85, 209] on img at bounding box center [75, 204] width 46 height 17
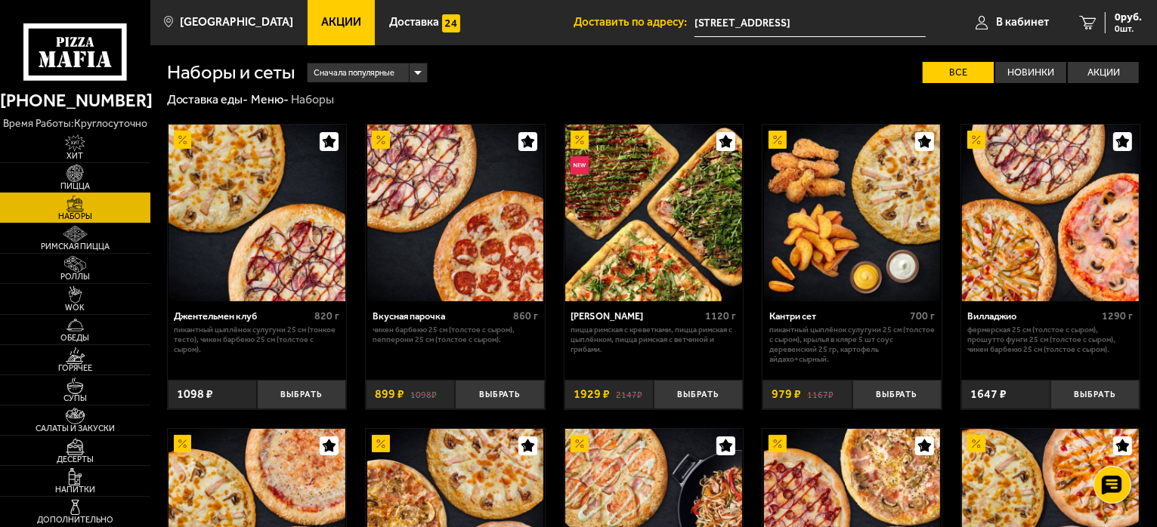
click at [74, 180] on img at bounding box center [75, 173] width 46 height 17
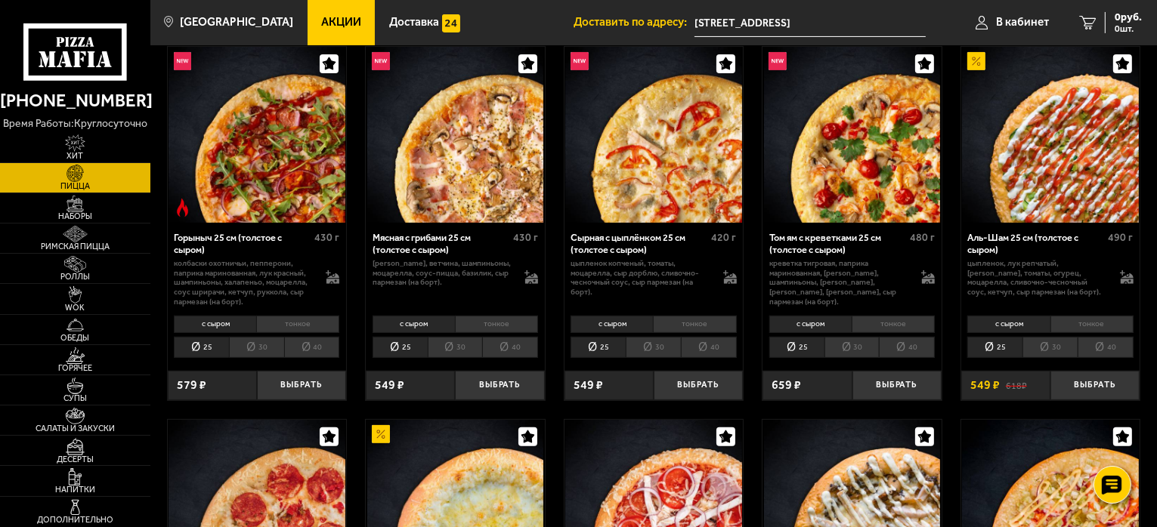
scroll to position [465, 0]
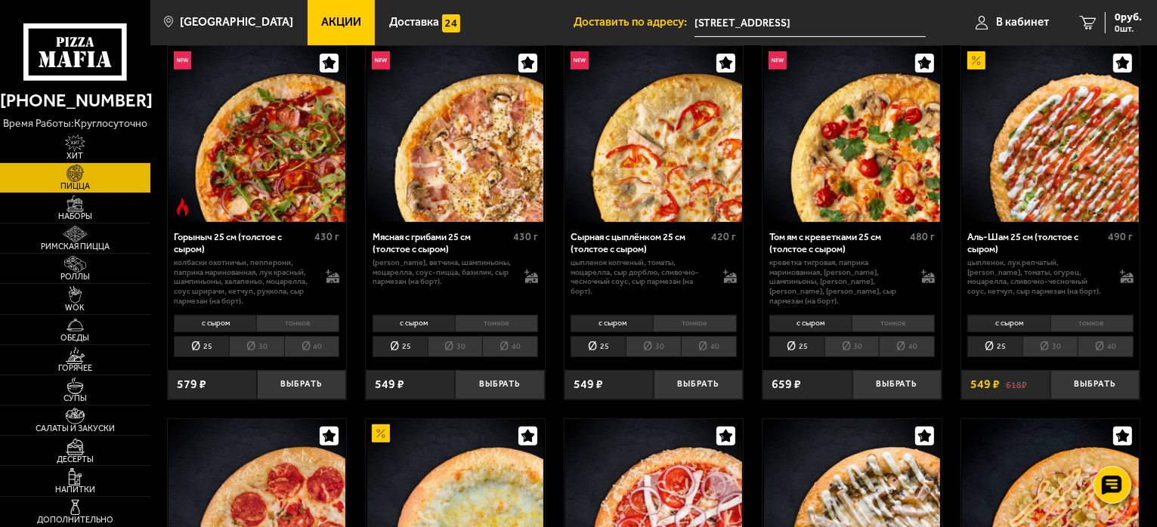
click at [687, 321] on li "тонкое" at bounding box center [694, 323] width 83 height 17
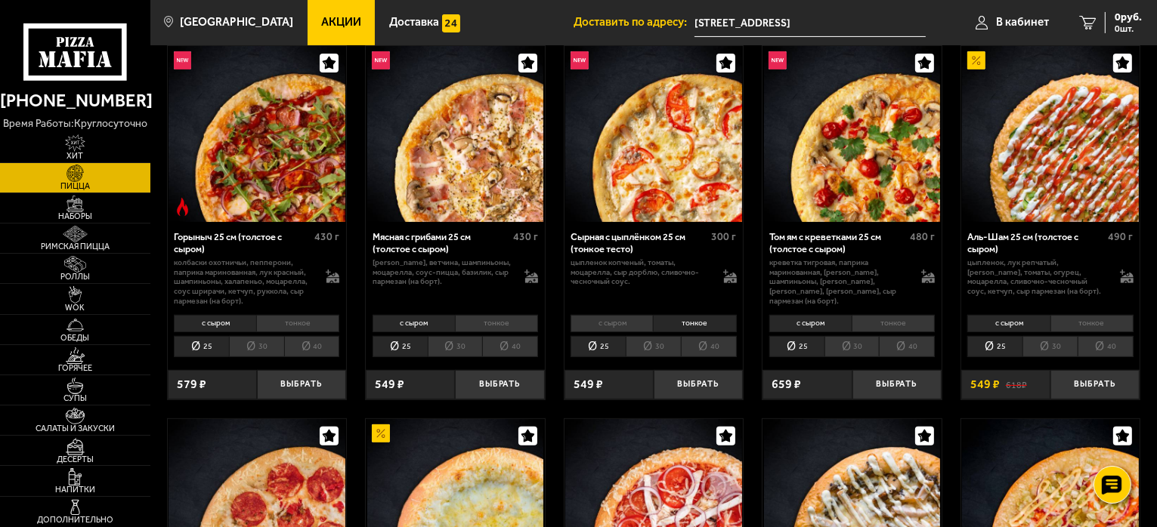
click at [625, 320] on li "с сыром" at bounding box center [611, 323] width 82 height 17
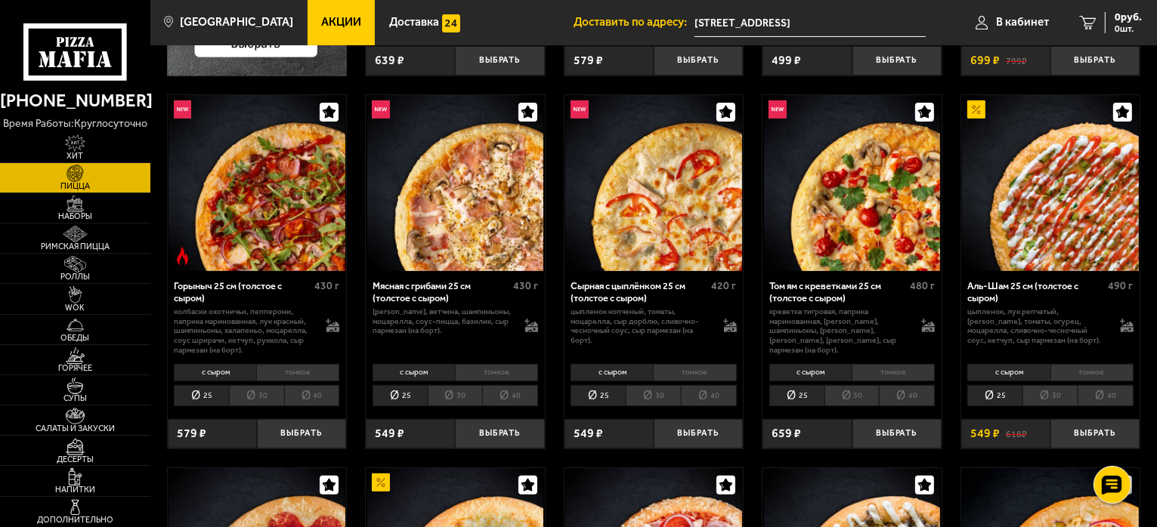
scroll to position [417, 0]
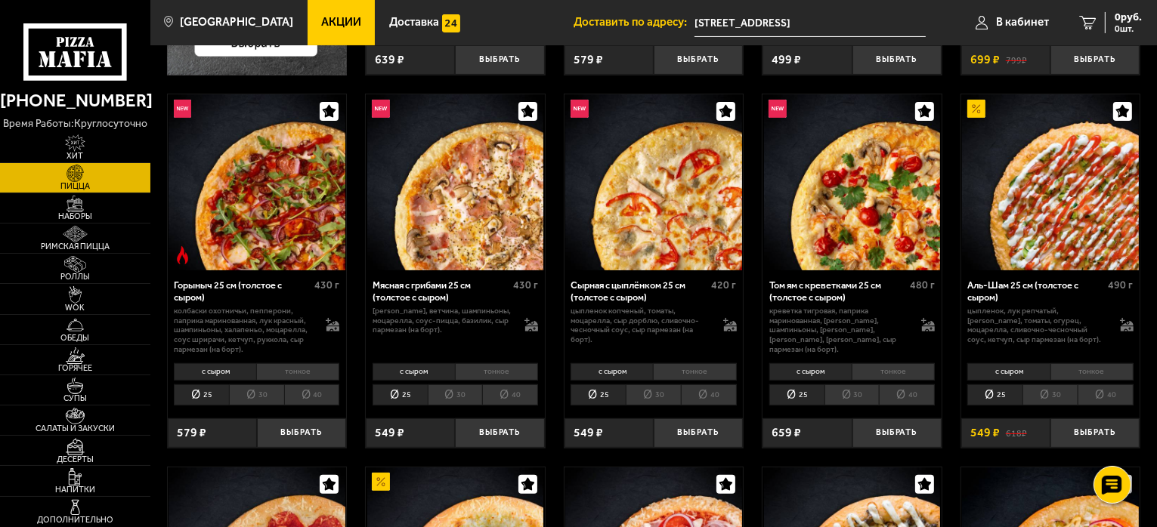
click at [453, 393] on li "30" at bounding box center [455, 395] width 55 height 21
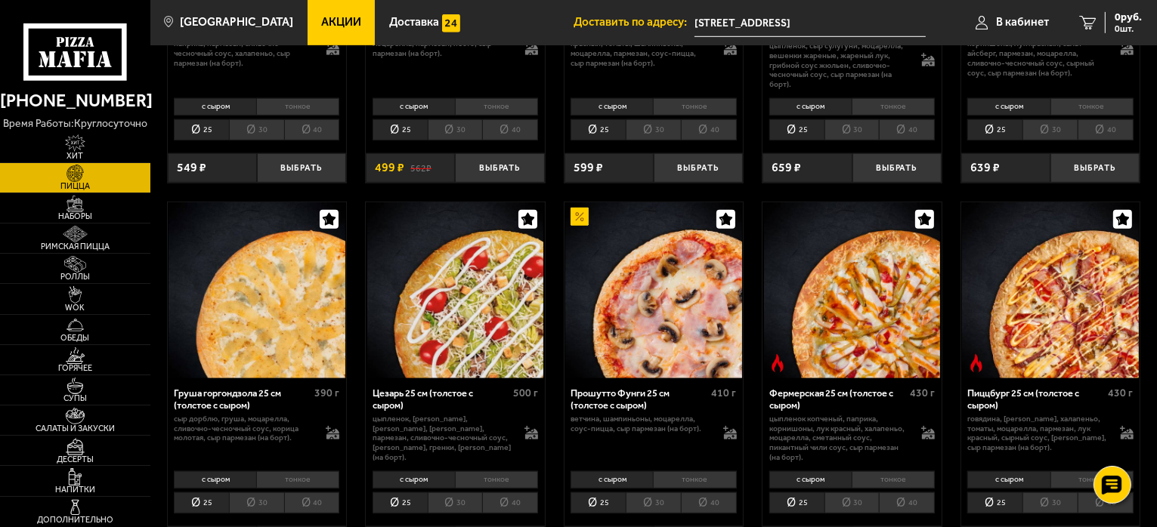
scroll to position [1127, 0]
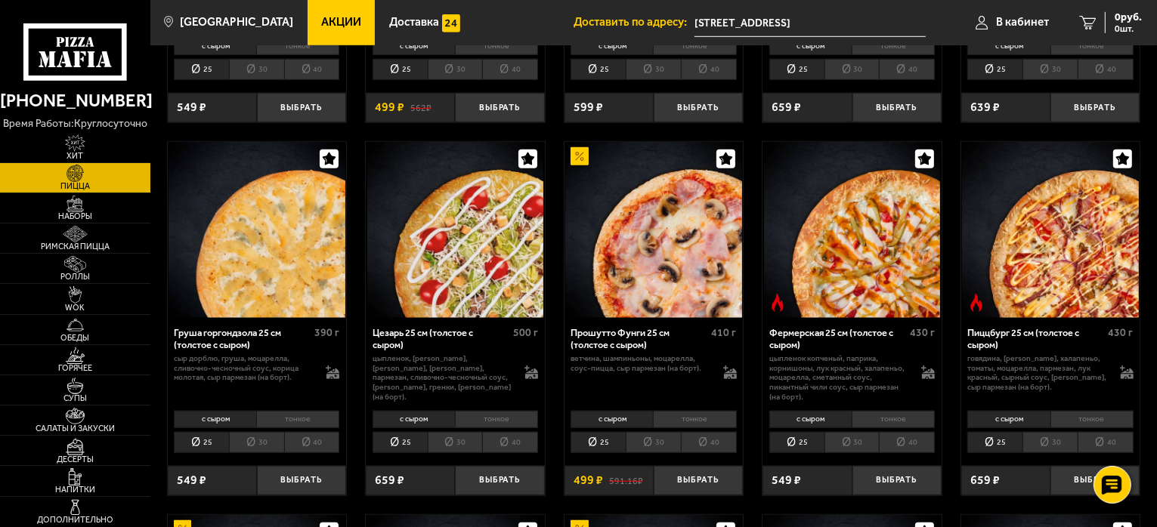
click at [638, 439] on li "30" at bounding box center [653, 442] width 55 height 21
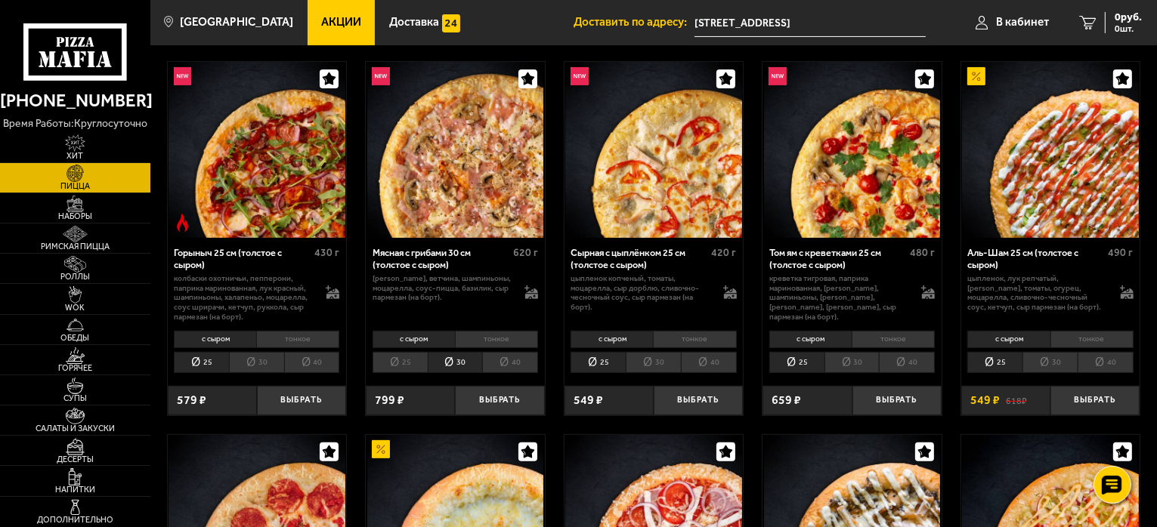
scroll to position [450, 0]
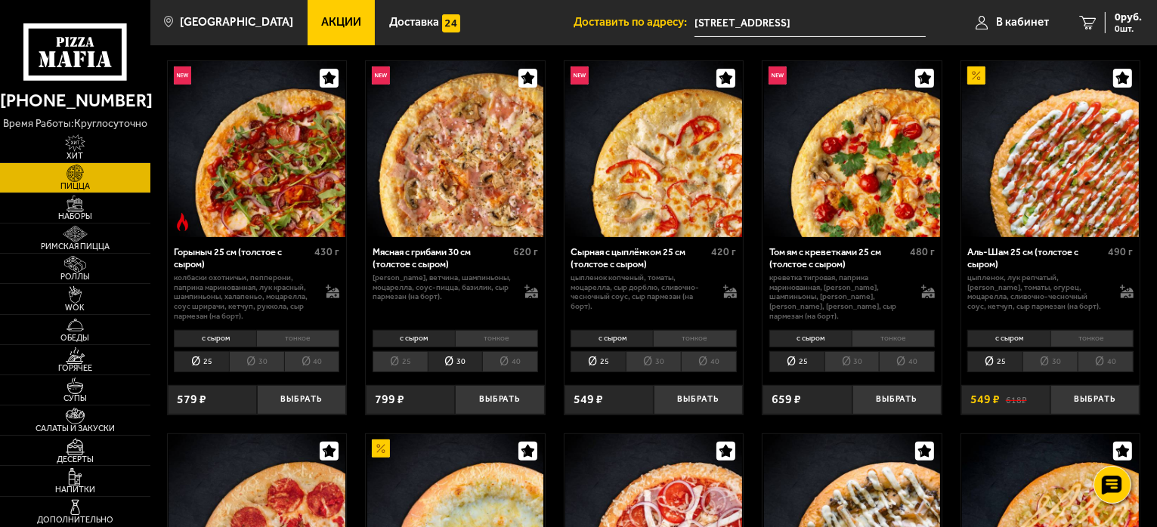
click at [675, 331] on li "тонкое" at bounding box center [694, 338] width 83 height 17
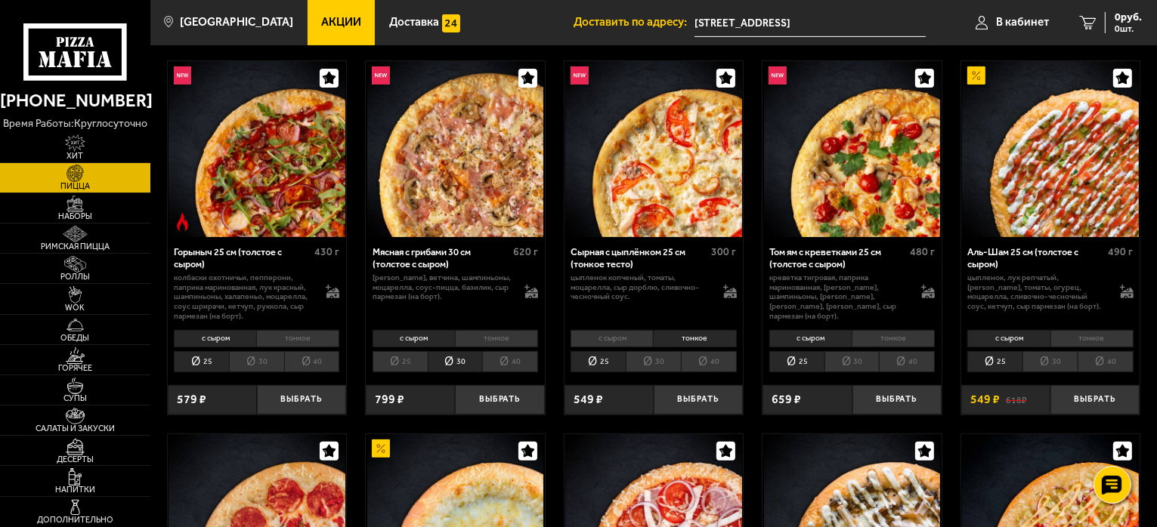
click at [655, 366] on li "30" at bounding box center [653, 361] width 55 height 21
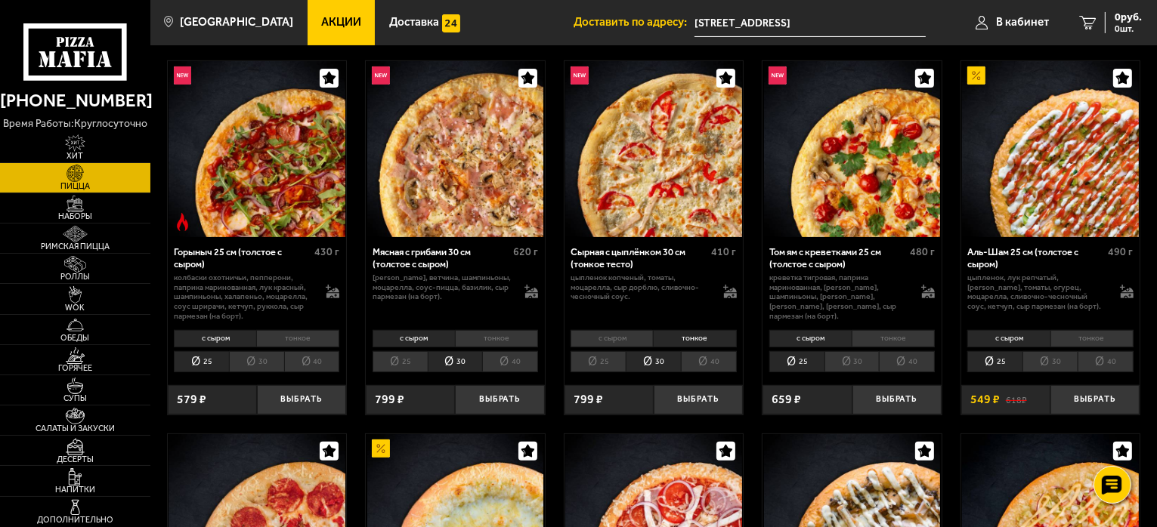
click at [582, 366] on li "25" at bounding box center [597, 361] width 55 height 21
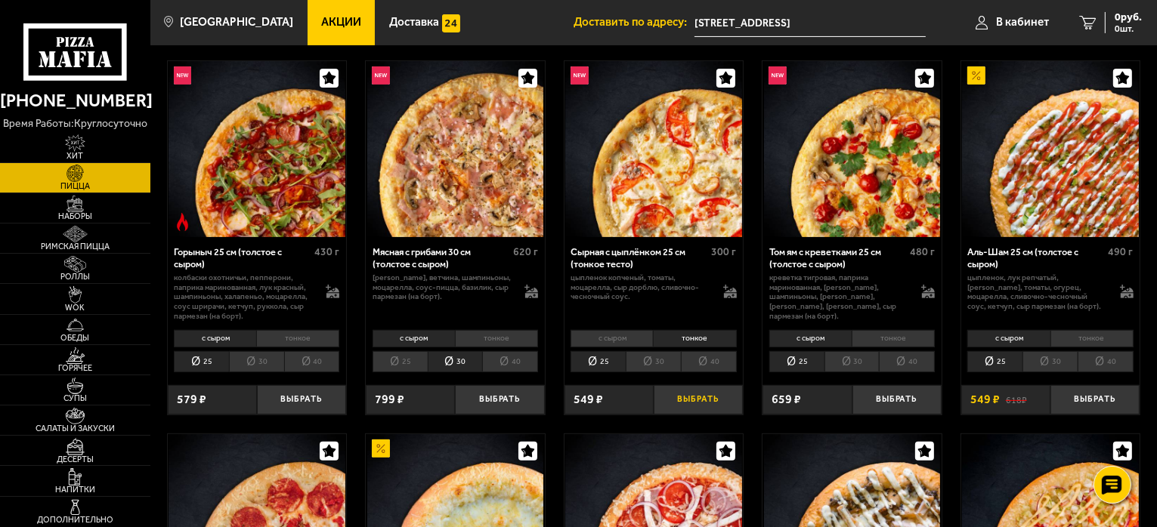
click at [696, 391] on button "Выбрать" at bounding box center [697, 399] width 89 height 29
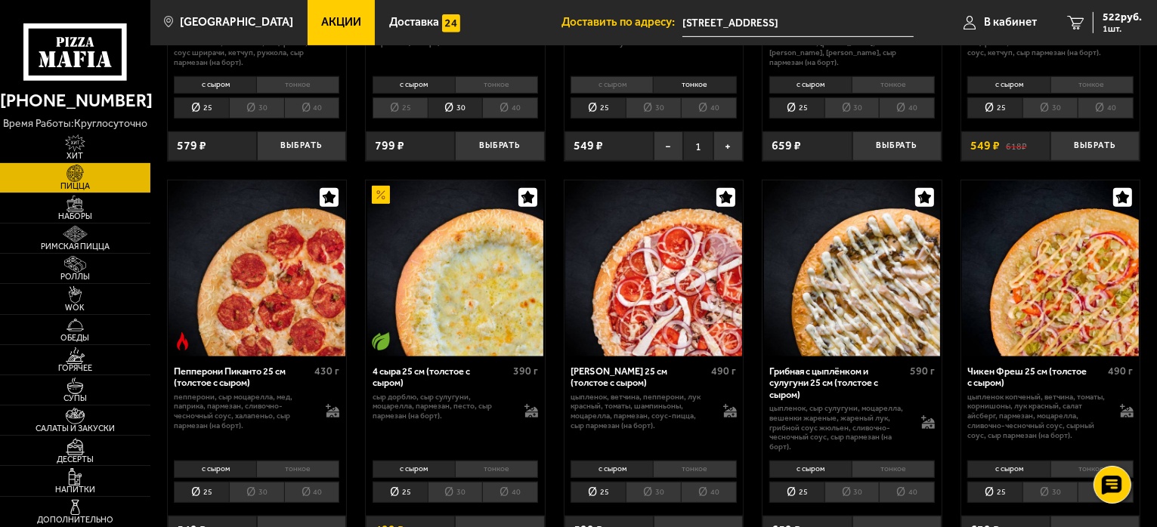
scroll to position [792, 0]
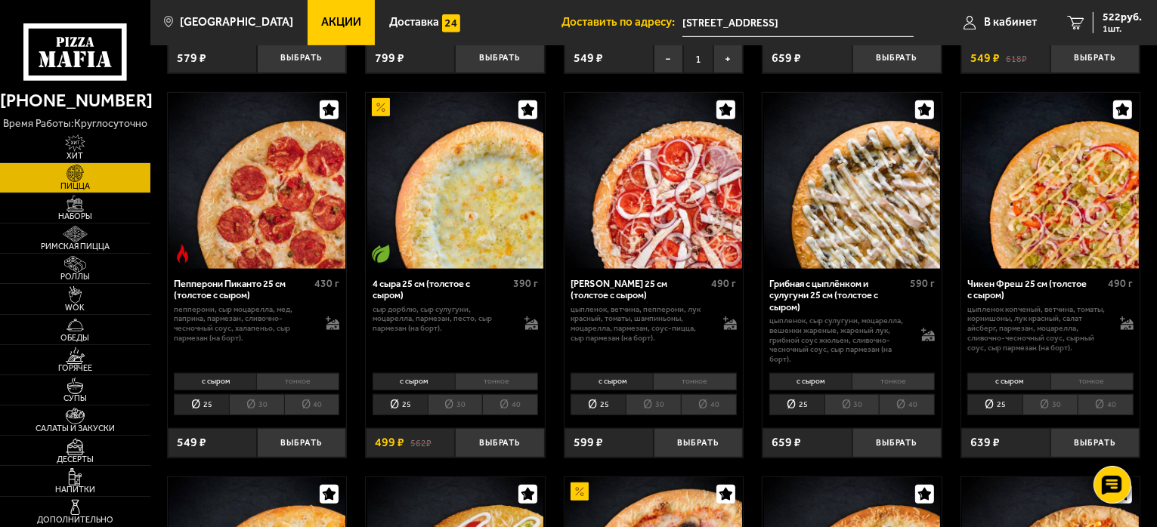
click at [847, 403] on li "30" at bounding box center [851, 404] width 55 height 21
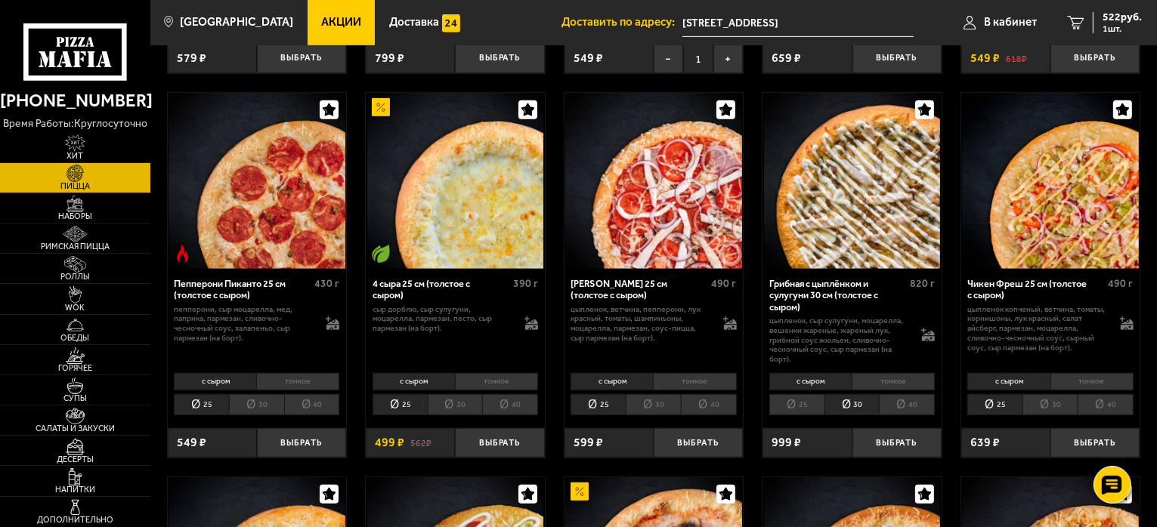
click at [882, 394] on li "40" at bounding box center [907, 404] width 56 height 21
click at [852, 409] on li "30" at bounding box center [851, 404] width 55 height 21
click at [784, 400] on li "25" at bounding box center [796, 404] width 55 height 21
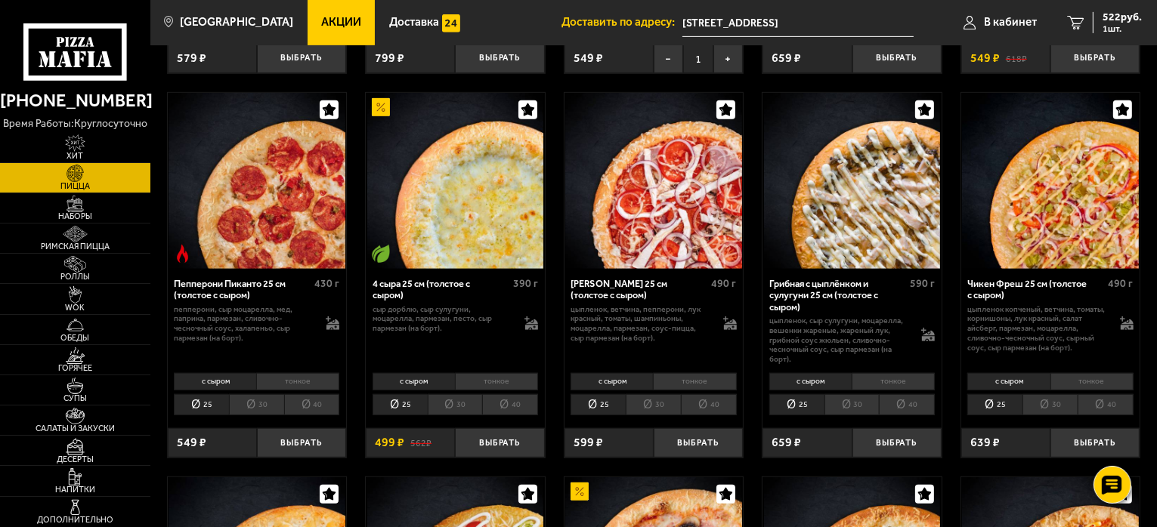
click at [886, 377] on li "тонкое" at bounding box center [892, 381] width 83 height 17
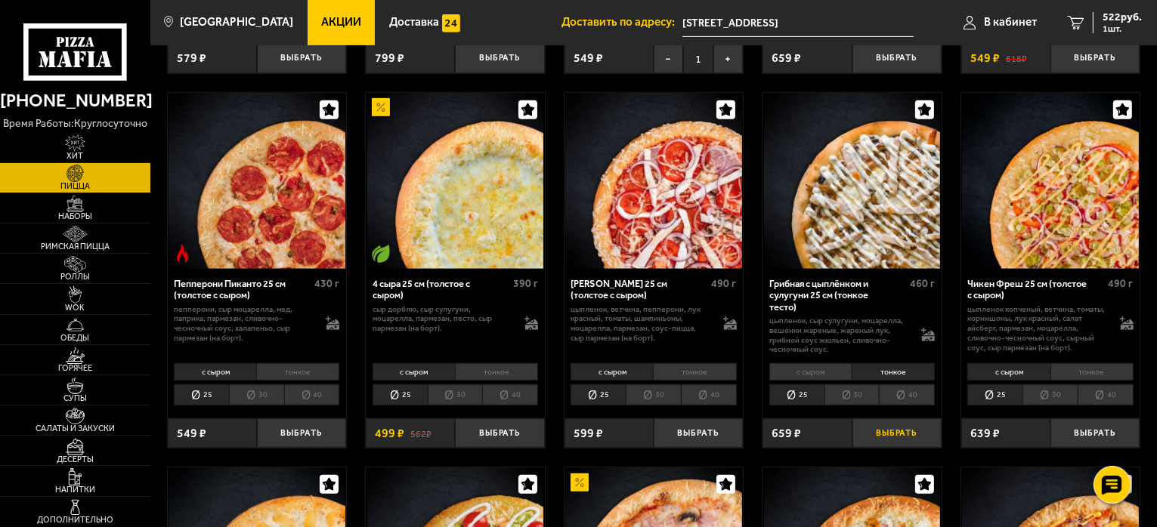
click at [908, 437] on button "Выбрать" at bounding box center [896, 433] width 89 height 29
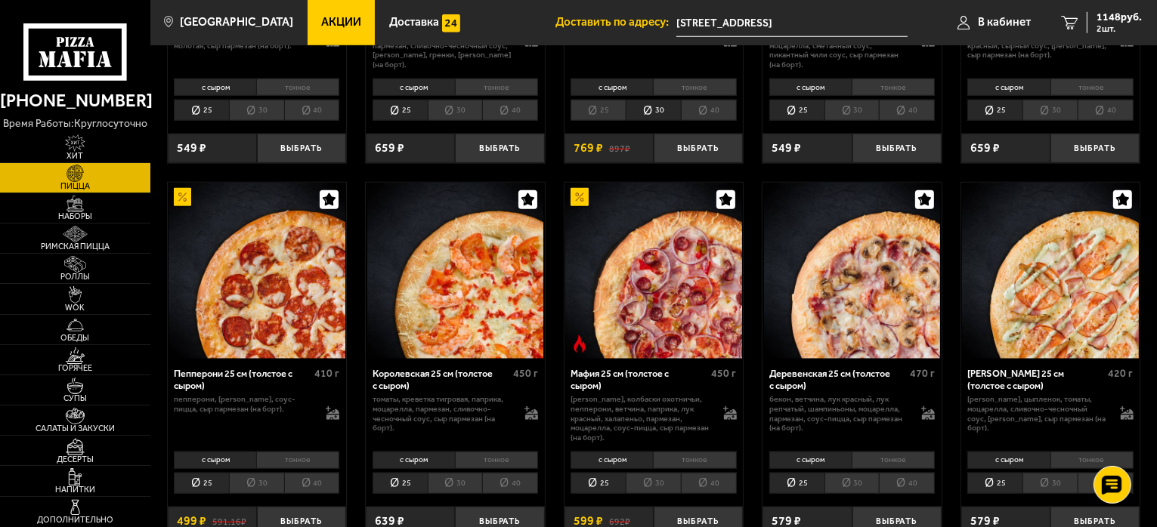
scroll to position [1525, 0]
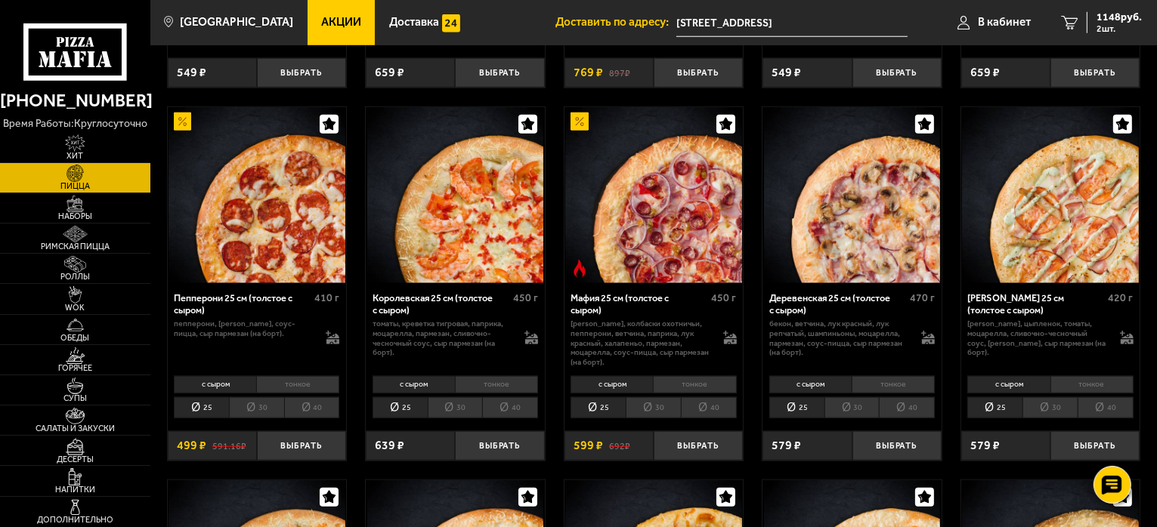
click at [690, 388] on li "тонкое" at bounding box center [694, 384] width 83 height 17
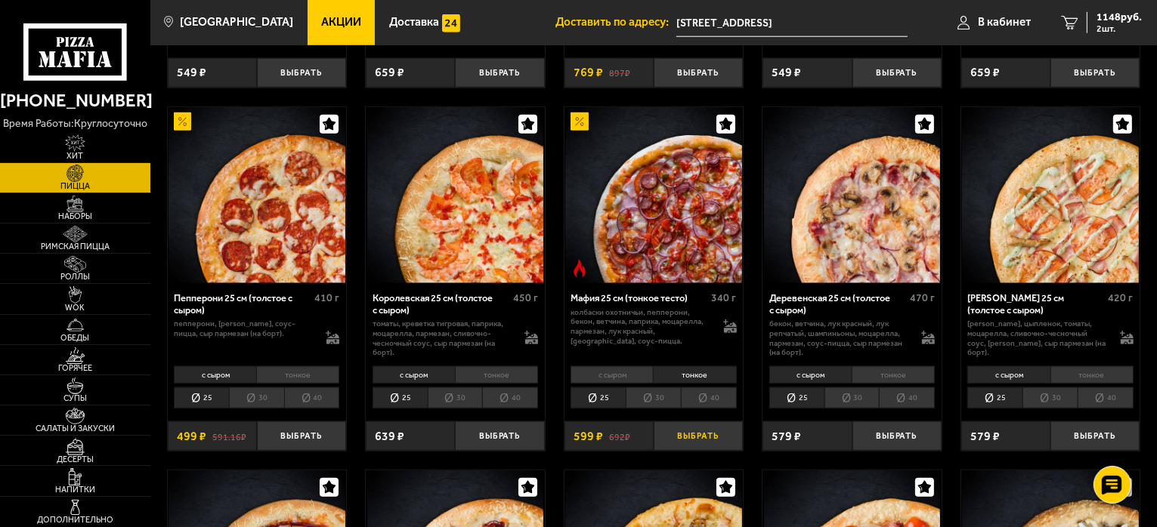
click at [690, 438] on button "Выбрать" at bounding box center [697, 436] width 89 height 29
click at [1067, 21] on icon "3" at bounding box center [1069, 23] width 17 height 14
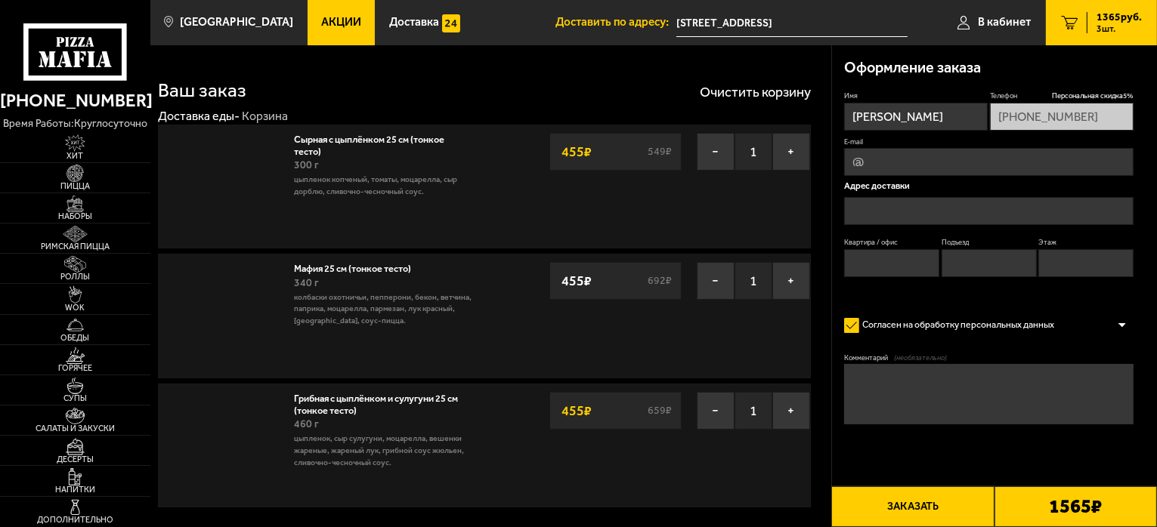
type input "улица Ленина, 28"
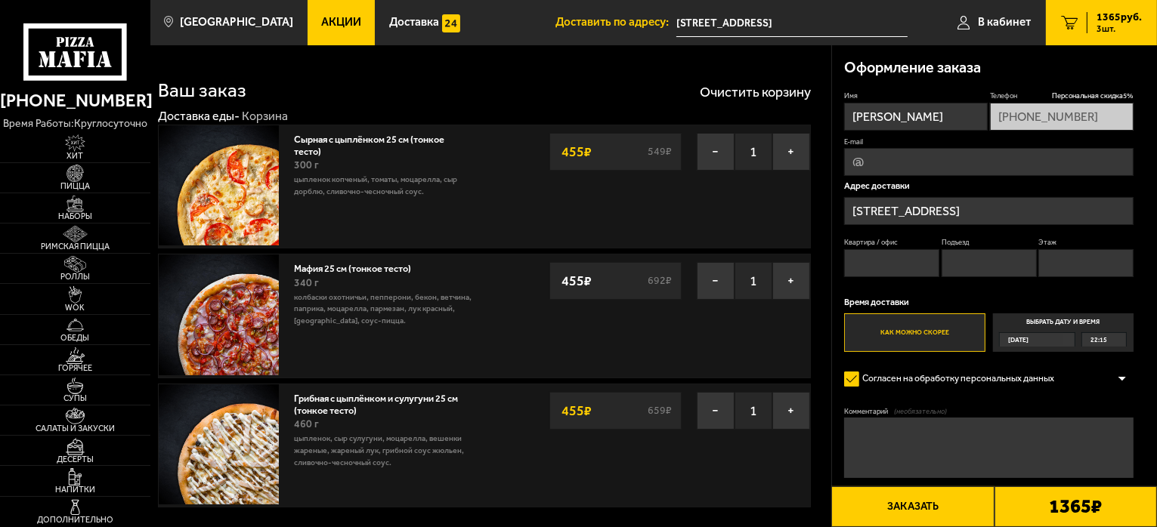
click at [874, 273] on input "Квартира / офис" at bounding box center [891, 263] width 95 height 28
click at [1065, 270] on input "Этаж" at bounding box center [1085, 263] width 95 height 28
type input "3"
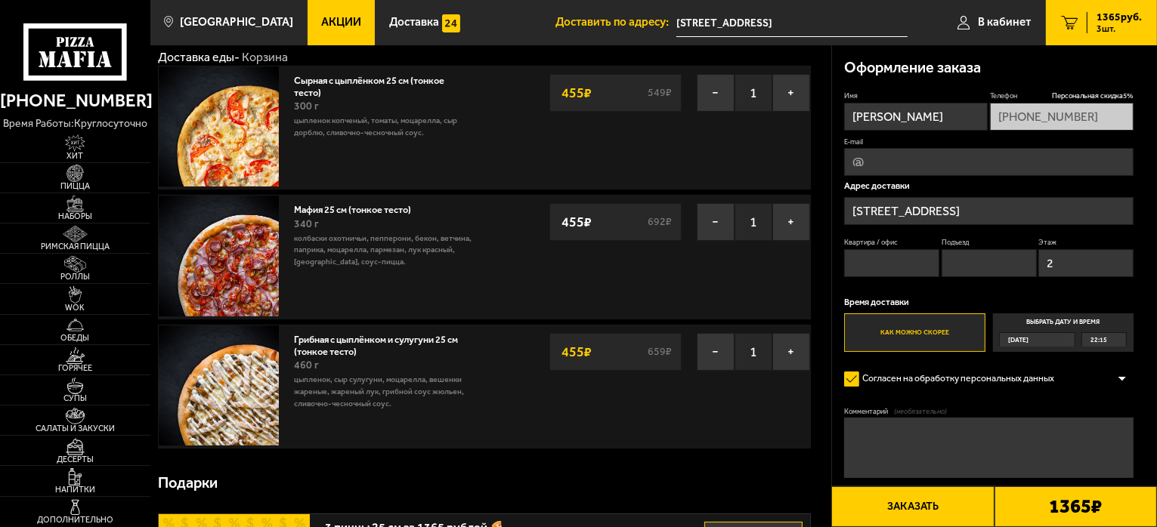
scroll to position [60, 0]
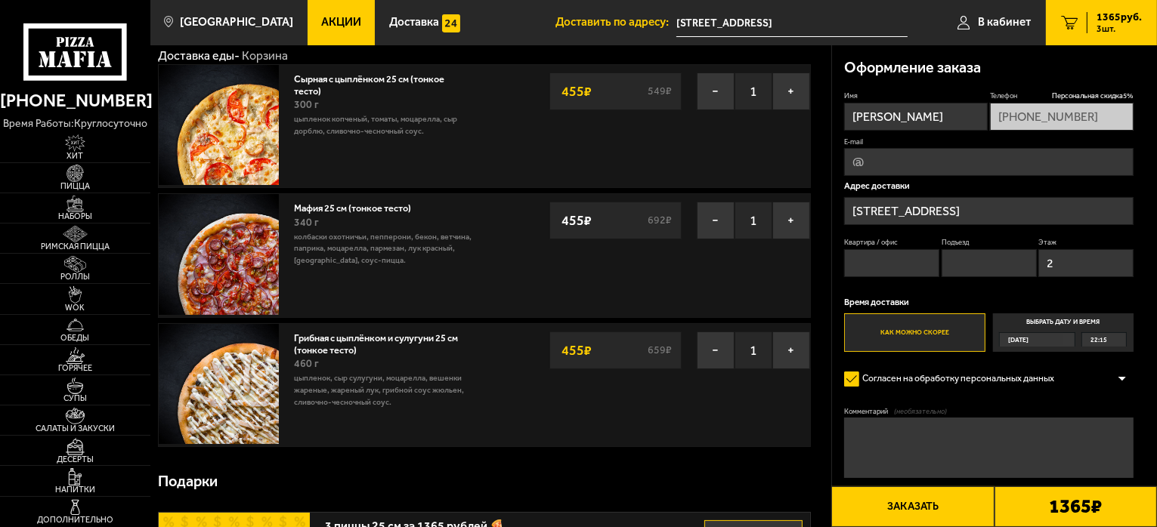
type input "2"
click at [888, 454] on textarea "Комментарий (необязательно)" at bounding box center [988, 448] width 289 height 60
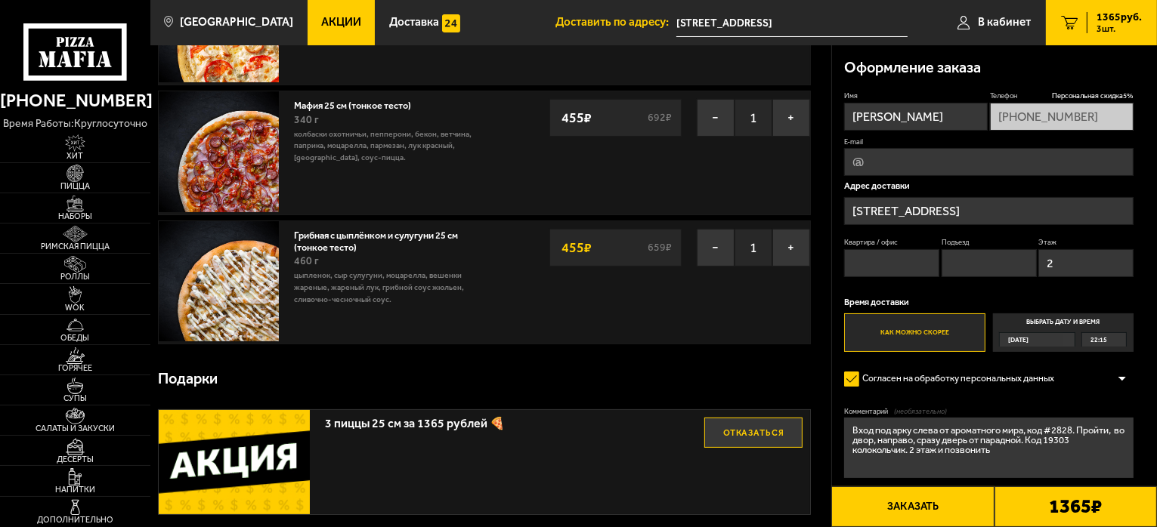
scroll to position [0, 0]
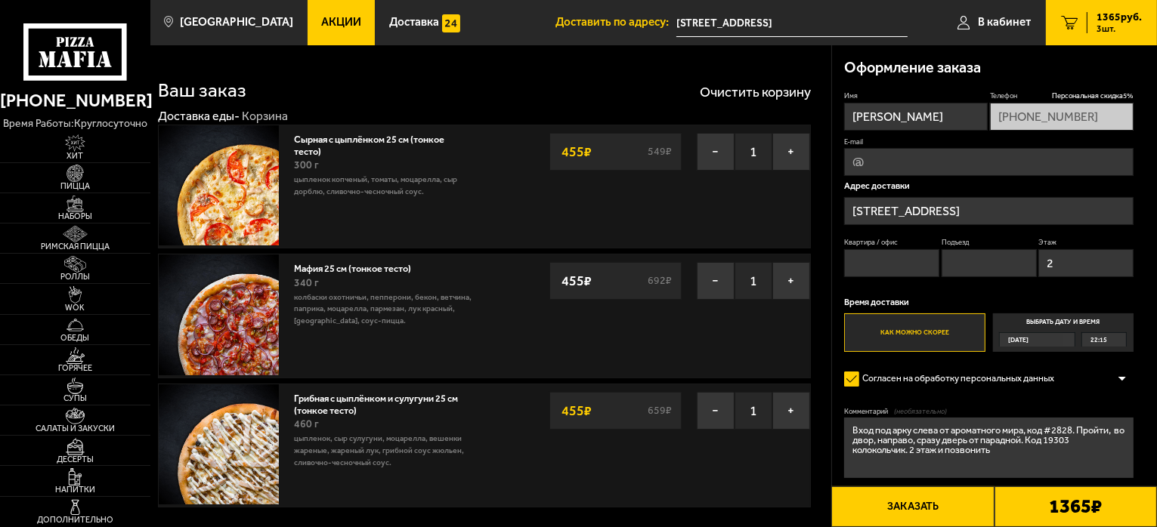
type textarea "Вход под арку слева от ароматного мира, код #2828. Пройти, во двор, направо, ср…"
click at [923, 505] on button "Заказать" at bounding box center [912, 507] width 162 height 41
click at [888, 257] on input "Квартира / офис" at bounding box center [891, 263] width 95 height 28
click at [951, 258] on input "Подъезд" at bounding box center [988, 263] width 95 height 28
click at [899, 256] on input "Квартира / офис" at bounding box center [891, 263] width 95 height 28
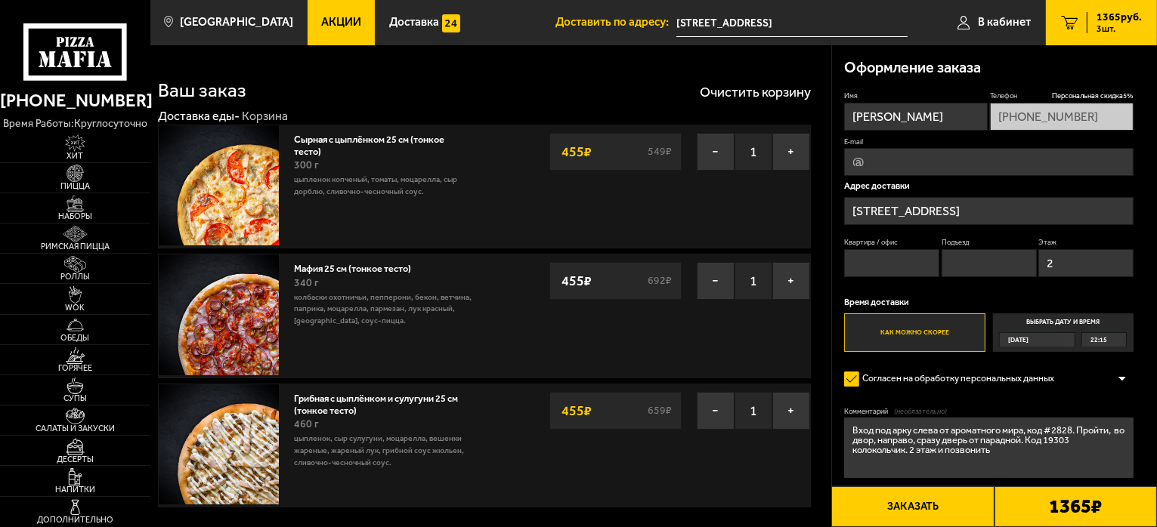
type input "1"
type input "0"
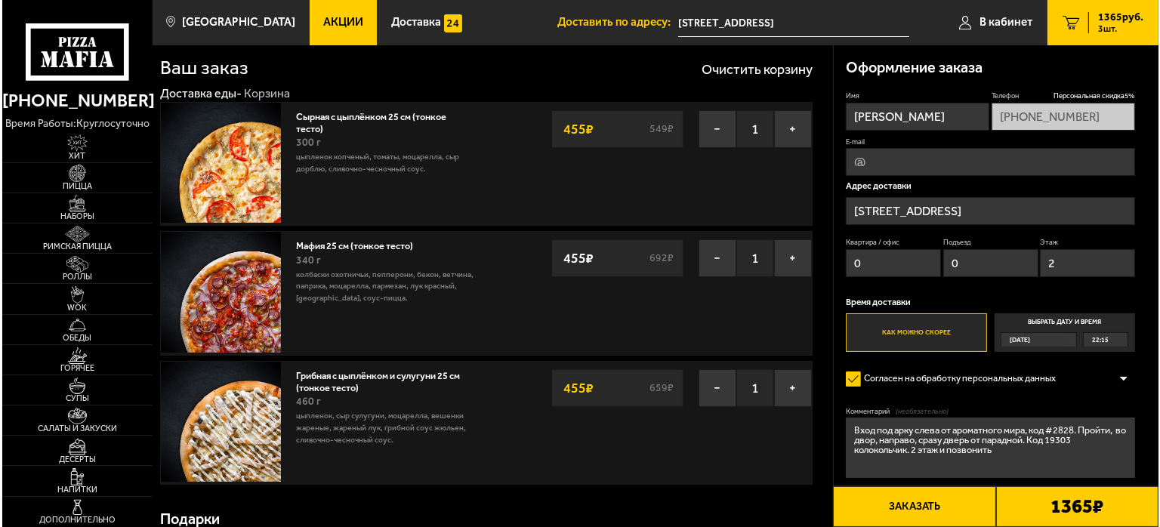
scroll to position [30, 0]
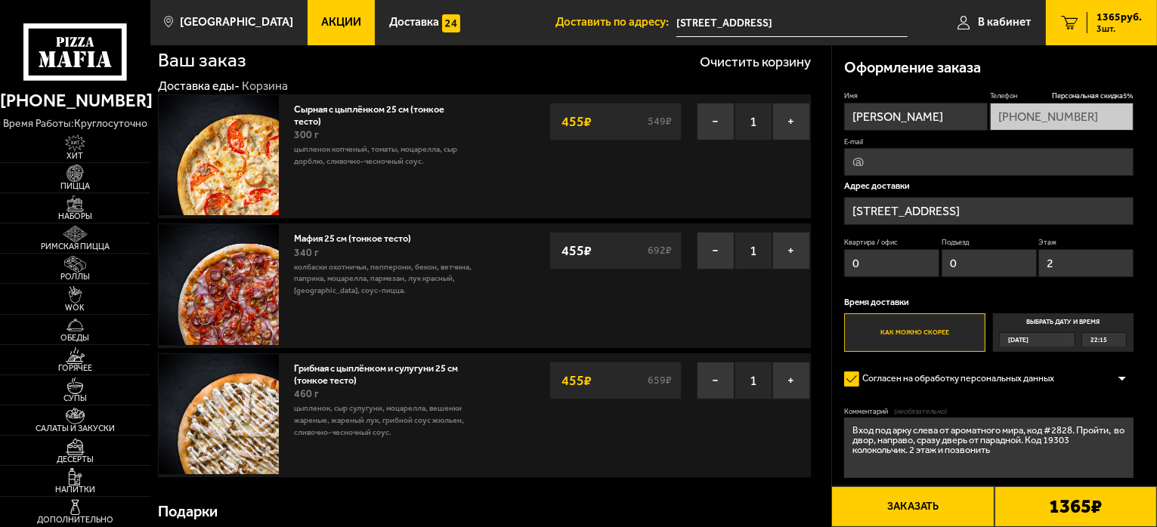
type input "0"
click at [901, 496] on button "Заказать" at bounding box center [912, 507] width 162 height 41
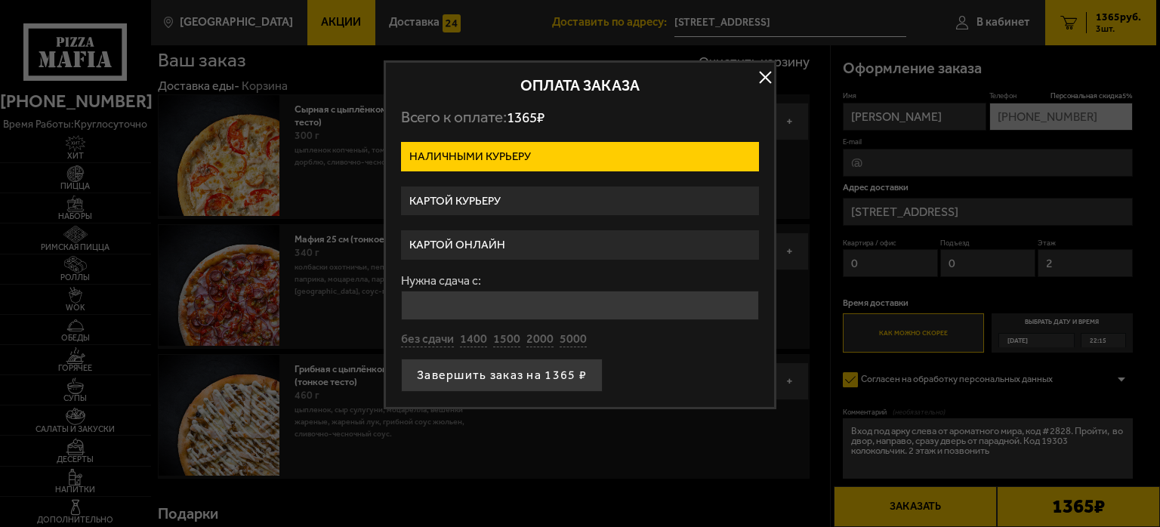
click at [492, 248] on label "Картой онлайн" at bounding box center [580, 244] width 358 height 29
click at [0, 0] on input "Картой онлайн" at bounding box center [0, 0] width 0 height 0
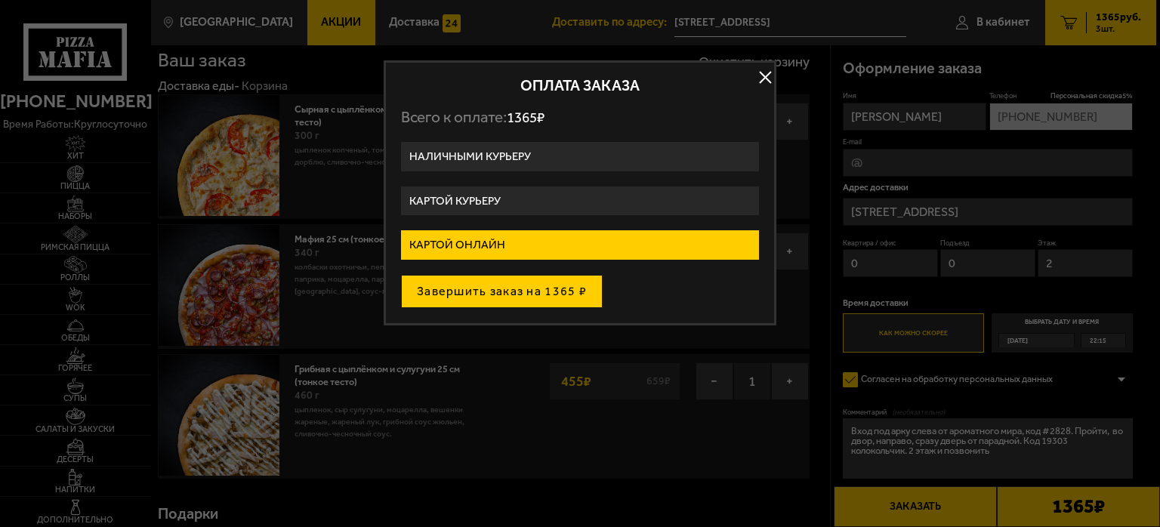
click at [476, 295] on button "Завершить заказ на 1365 ₽" at bounding box center [502, 291] width 202 height 33
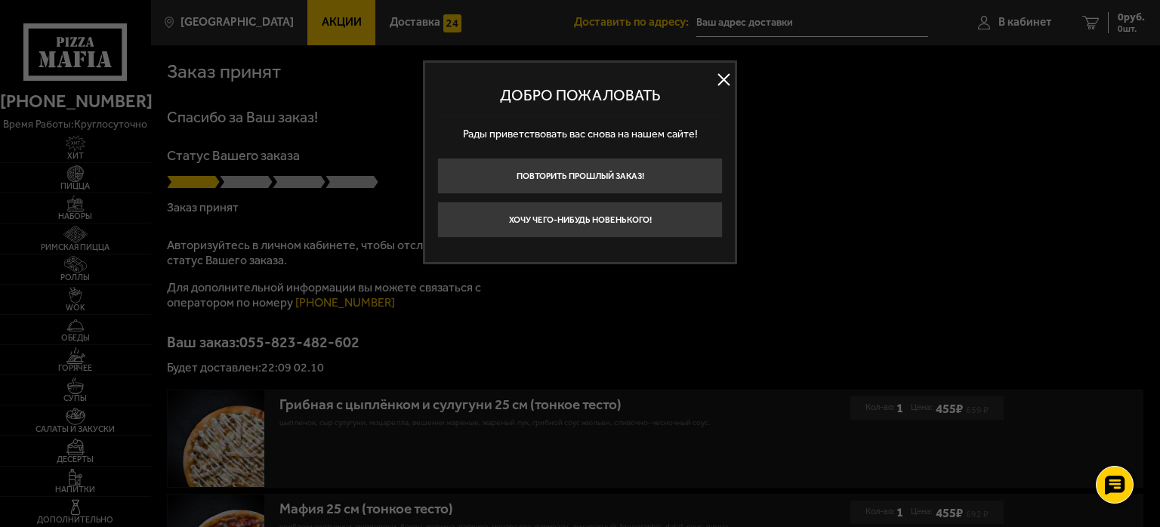
click at [721, 76] on button at bounding box center [723, 80] width 23 height 23
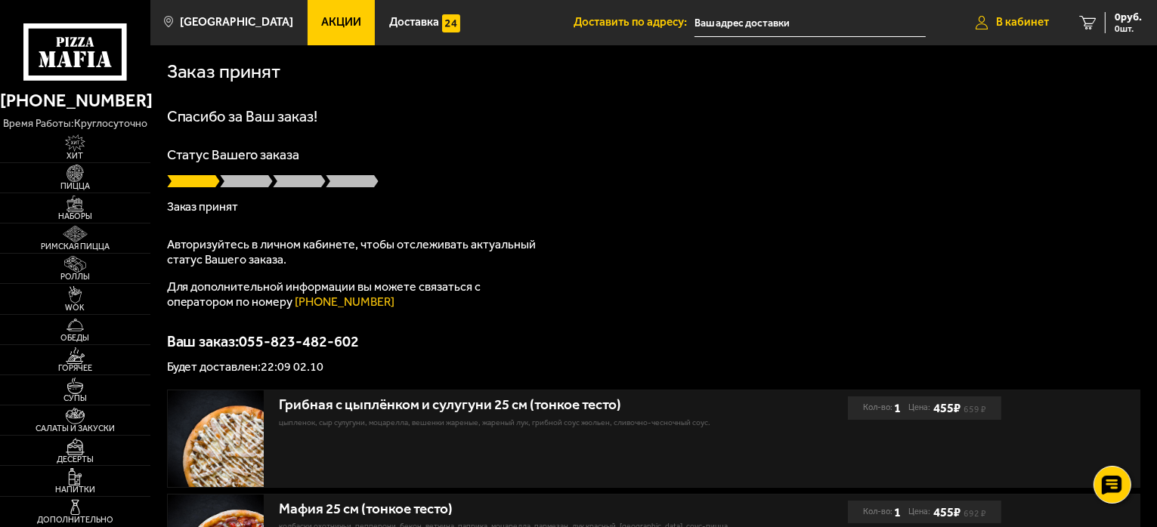
click at [1028, 6] on link "В кабинет" at bounding box center [1011, 22] width 103 height 45
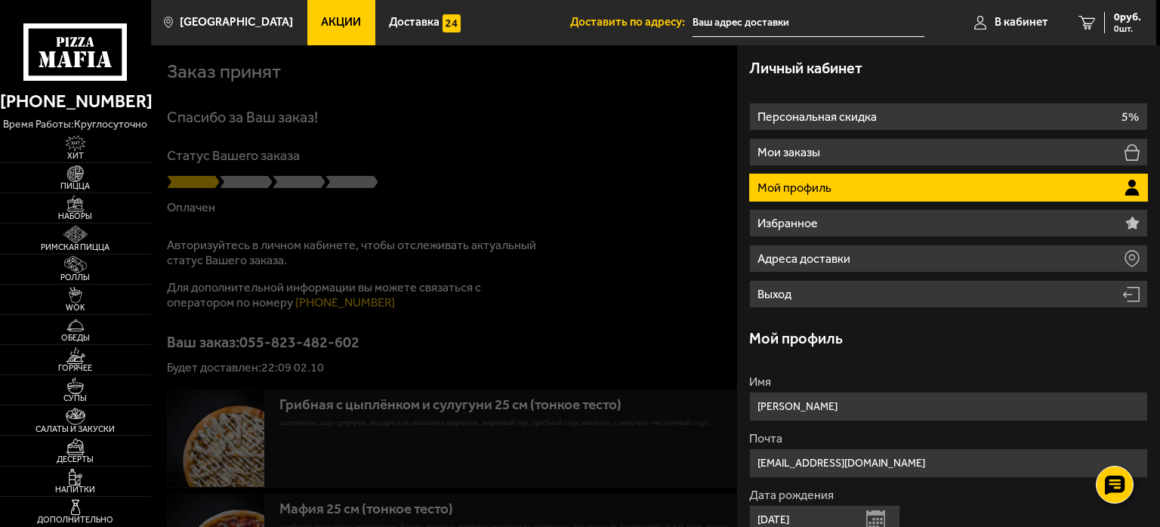
click at [585, 159] on div at bounding box center [731, 308] width 1160 height 527
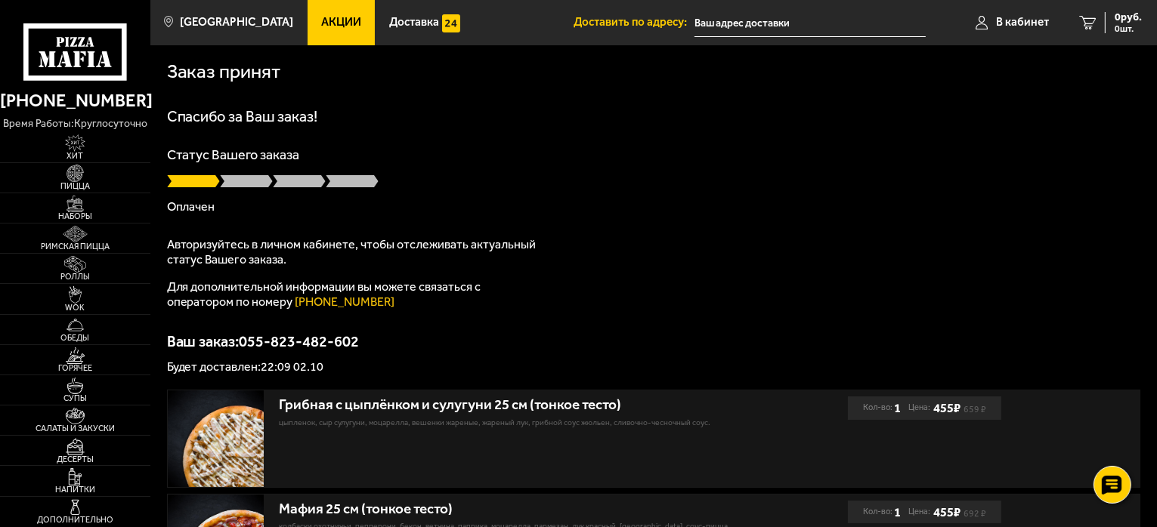
click at [709, 25] on input "text" at bounding box center [809, 23] width 231 height 28
type input "[STREET_ADDRESS]"
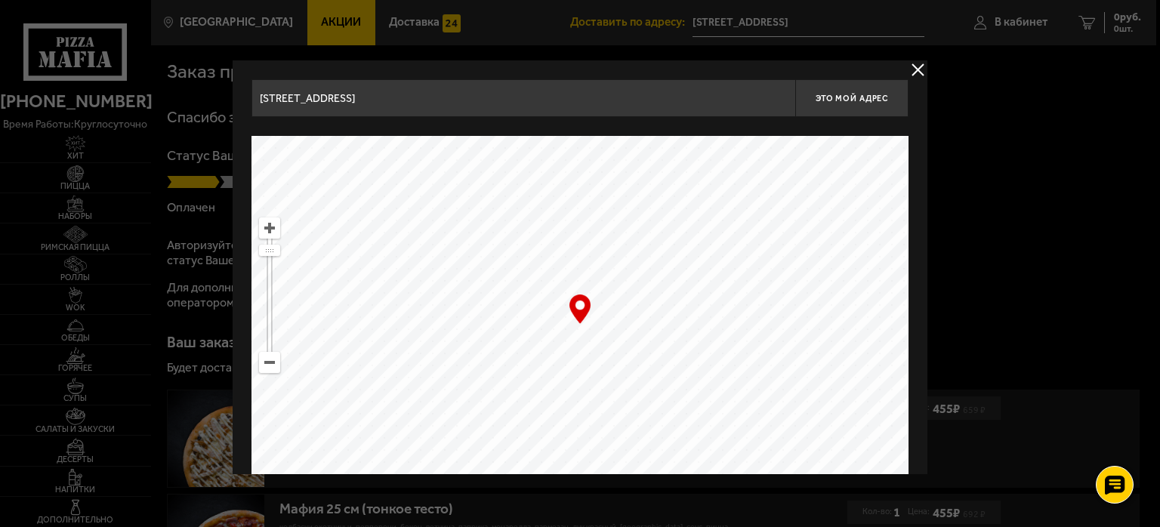
click at [1055, 107] on div at bounding box center [580, 263] width 1160 height 527
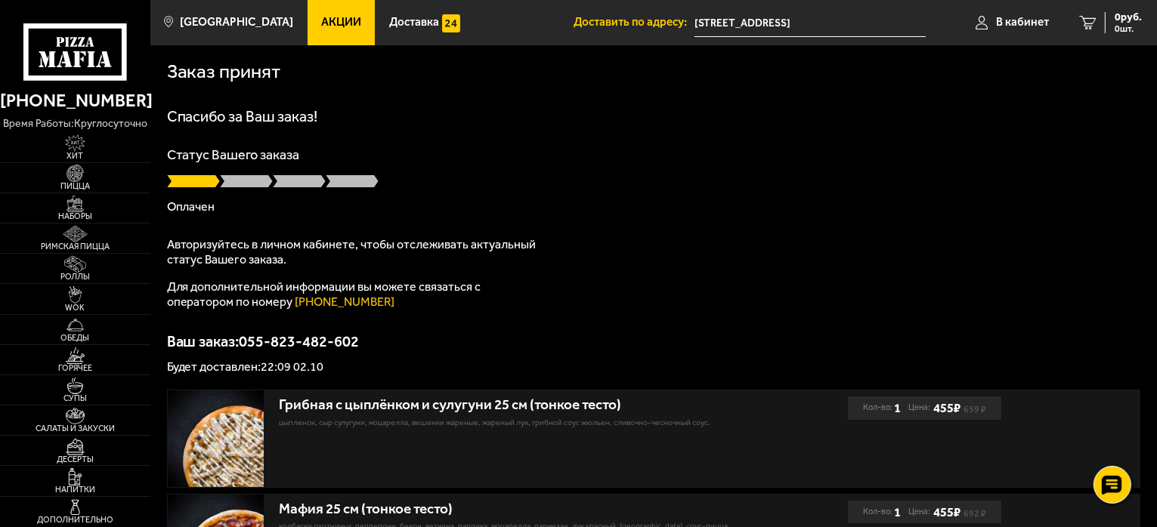
click at [740, 14] on input "[STREET_ADDRESS]" at bounding box center [809, 23] width 231 height 28
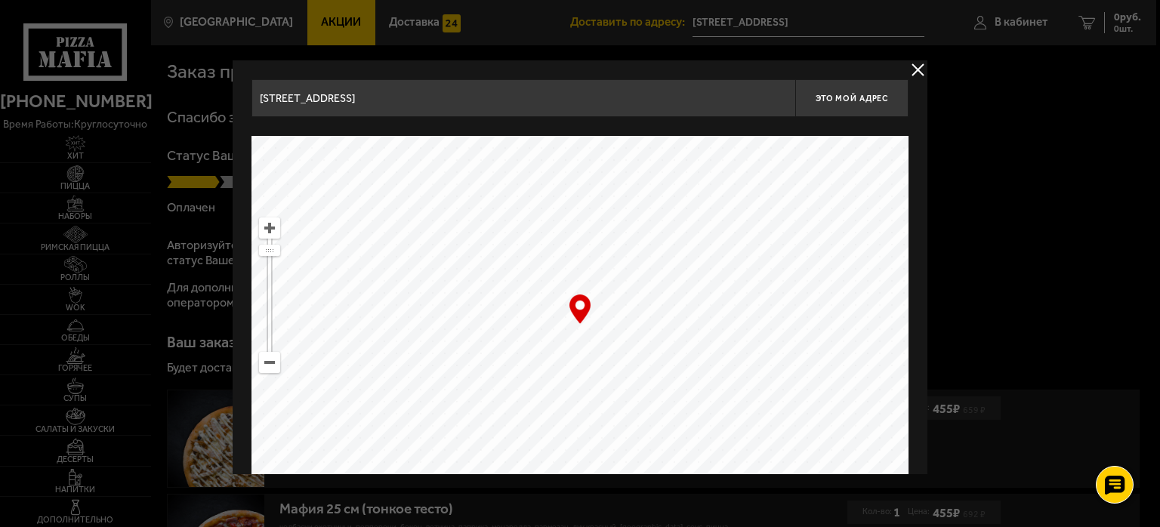
click at [269, 365] on ymaps at bounding box center [270, 363] width 20 height 20
click at [913, 68] on button "delivery type" at bounding box center [918, 69] width 19 height 19
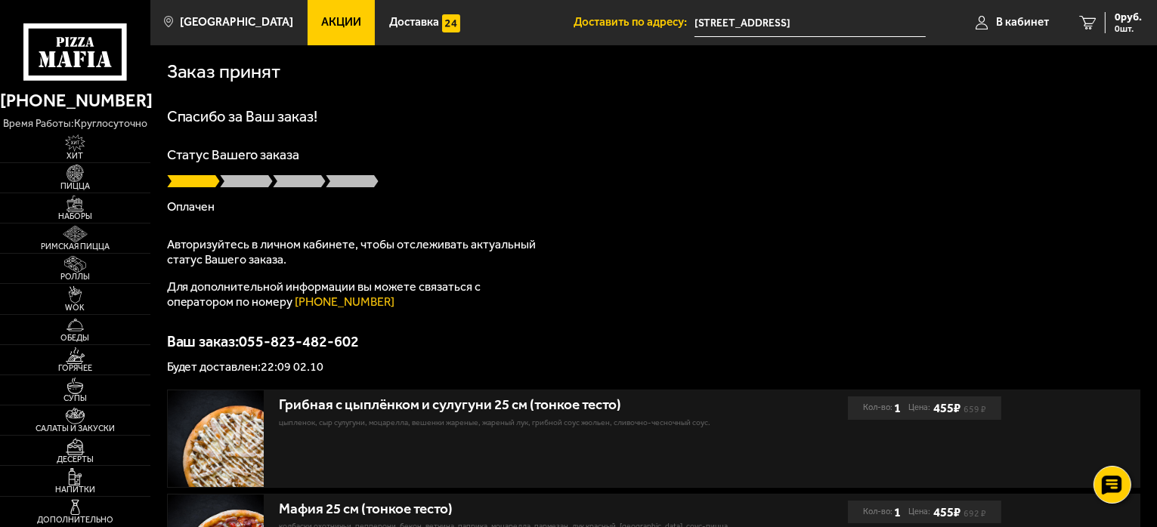
click at [685, 274] on div "Спасибо за Ваш заказ! Статус Вашего заказа Оплачен Авторизуйтесь в личном кабин…" at bounding box center [654, 241] width 974 height 264
type input "улица Ленина, 28"
type input "[STREET_ADDRESS]"
